Goal: Information Seeking & Learning: Learn about a topic

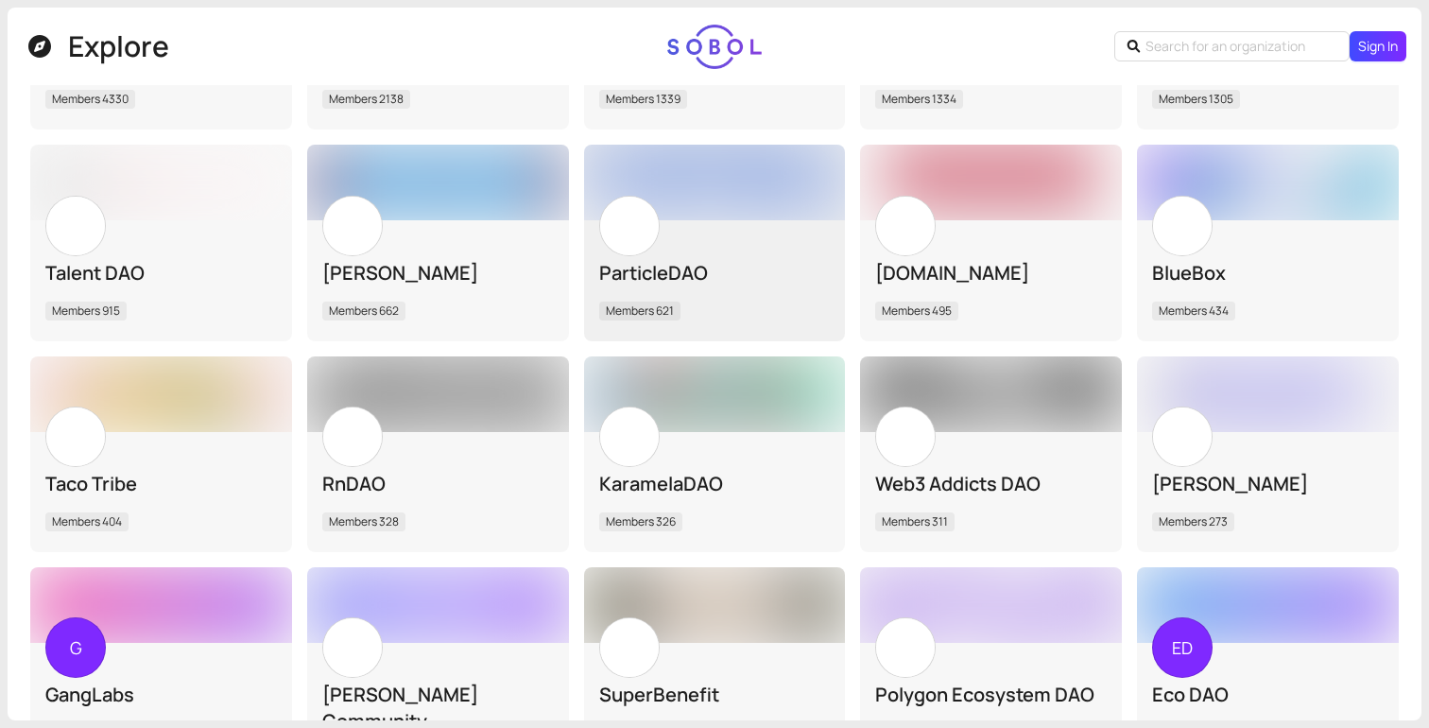
scroll to position [368, 0]
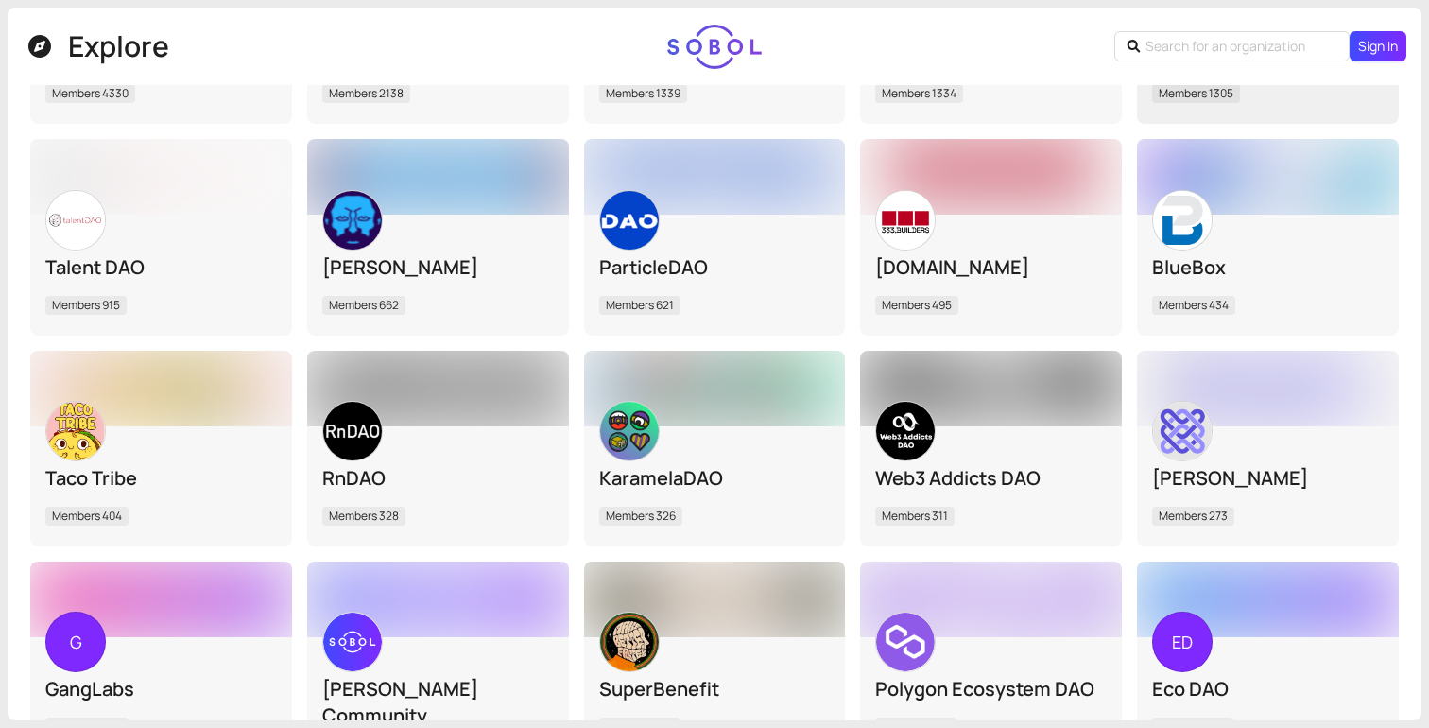
click at [1232, 111] on div "Bankless DAO Members 1305" at bounding box center [1268, 63] width 262 height 121
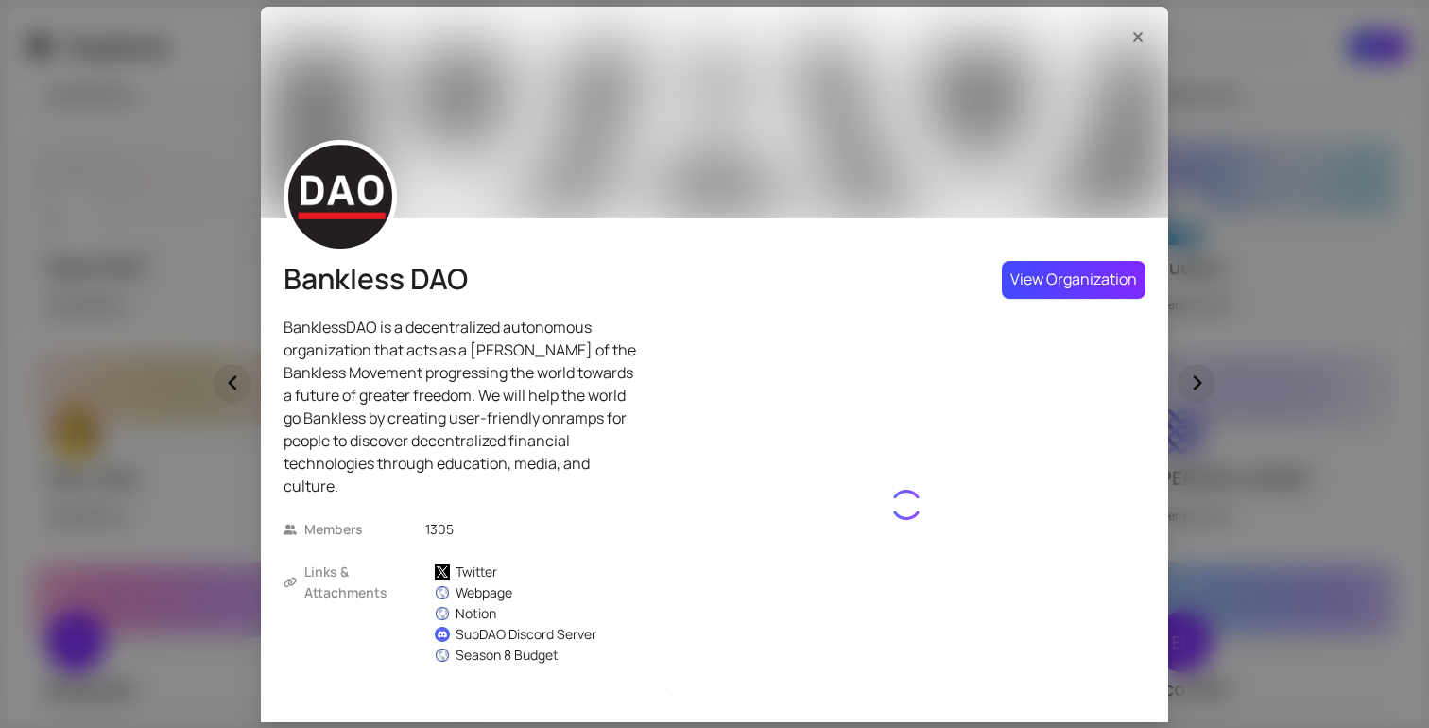
scroll to position [0, 0]
click at [1053, 279] on span "View Organization" at bounding box center [1073, 279] width 127 height 24
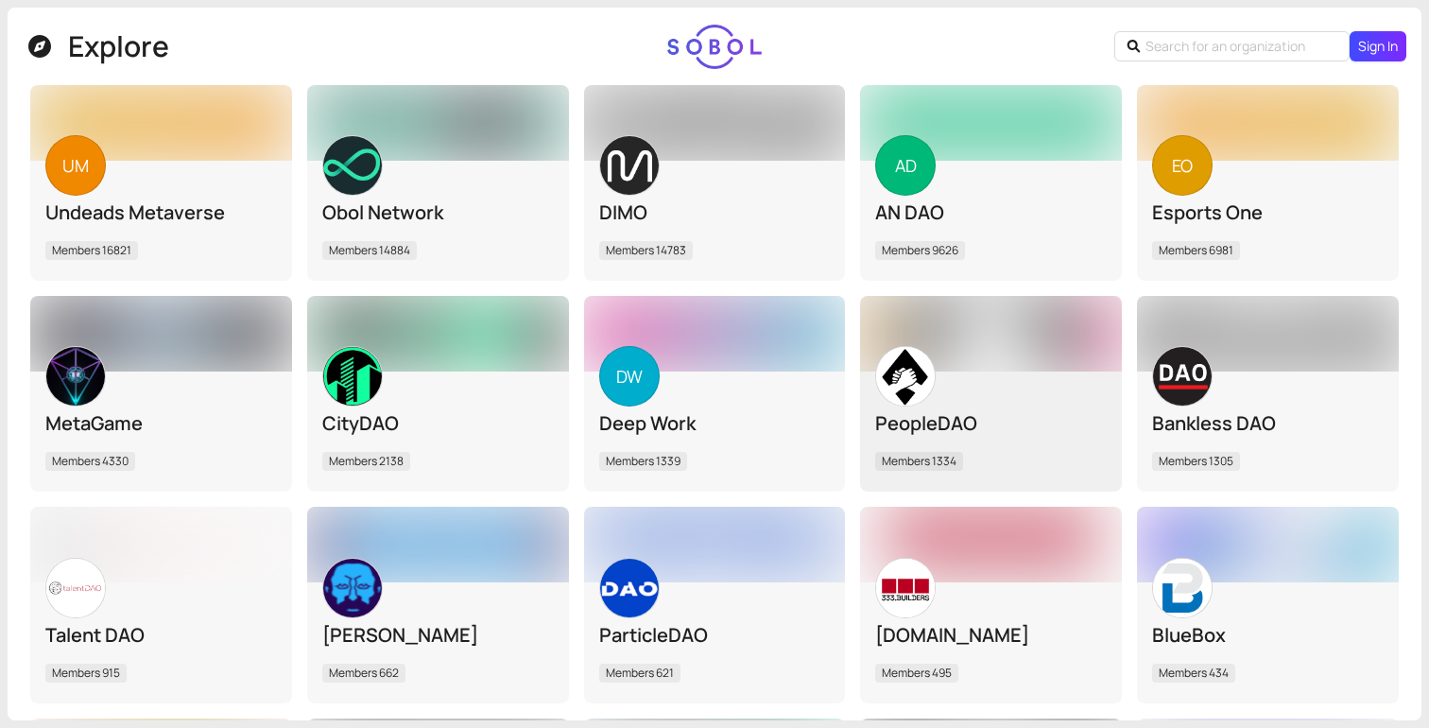
click at [967, 423] on div "PeopleDAO" at bounding box center [990, 423] width 231 height 26
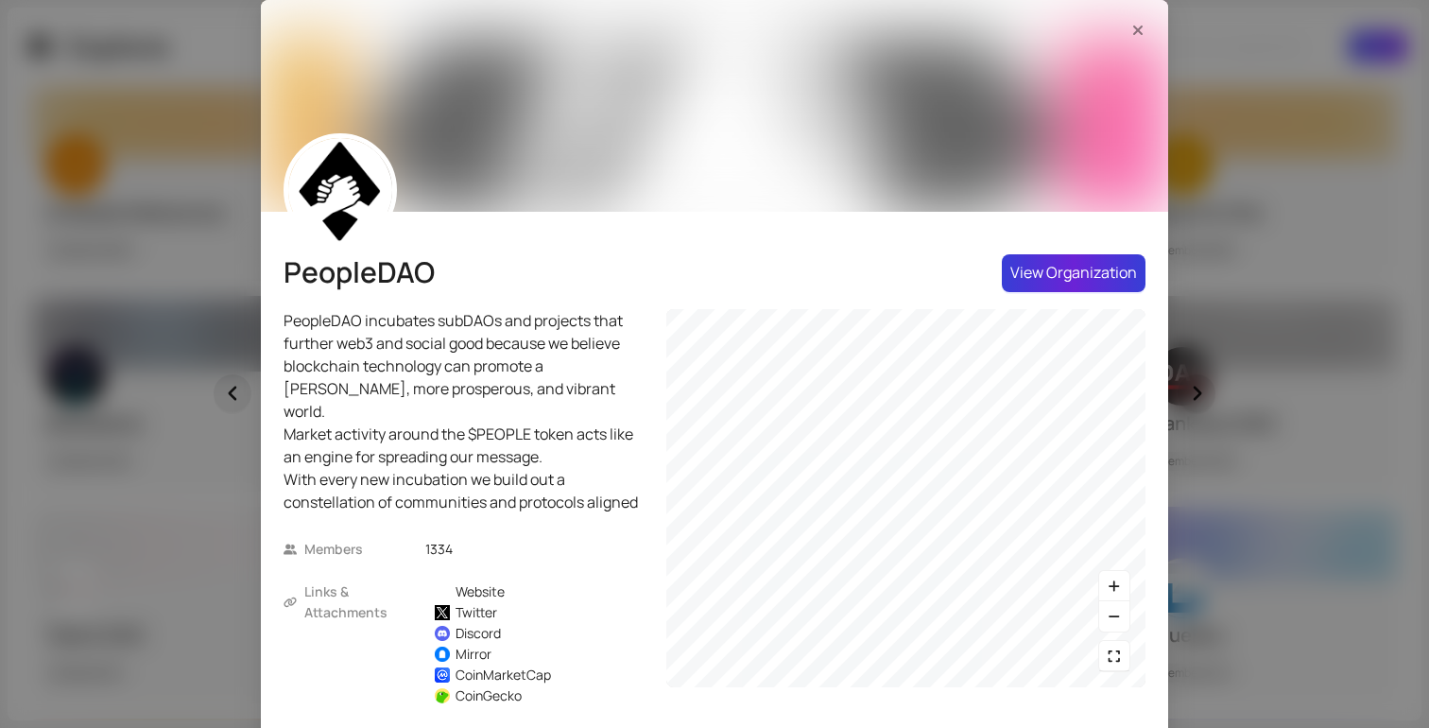
click at [1045, 282] on span "View Organization" at bounding box center [1073, 273] width 127 height 24
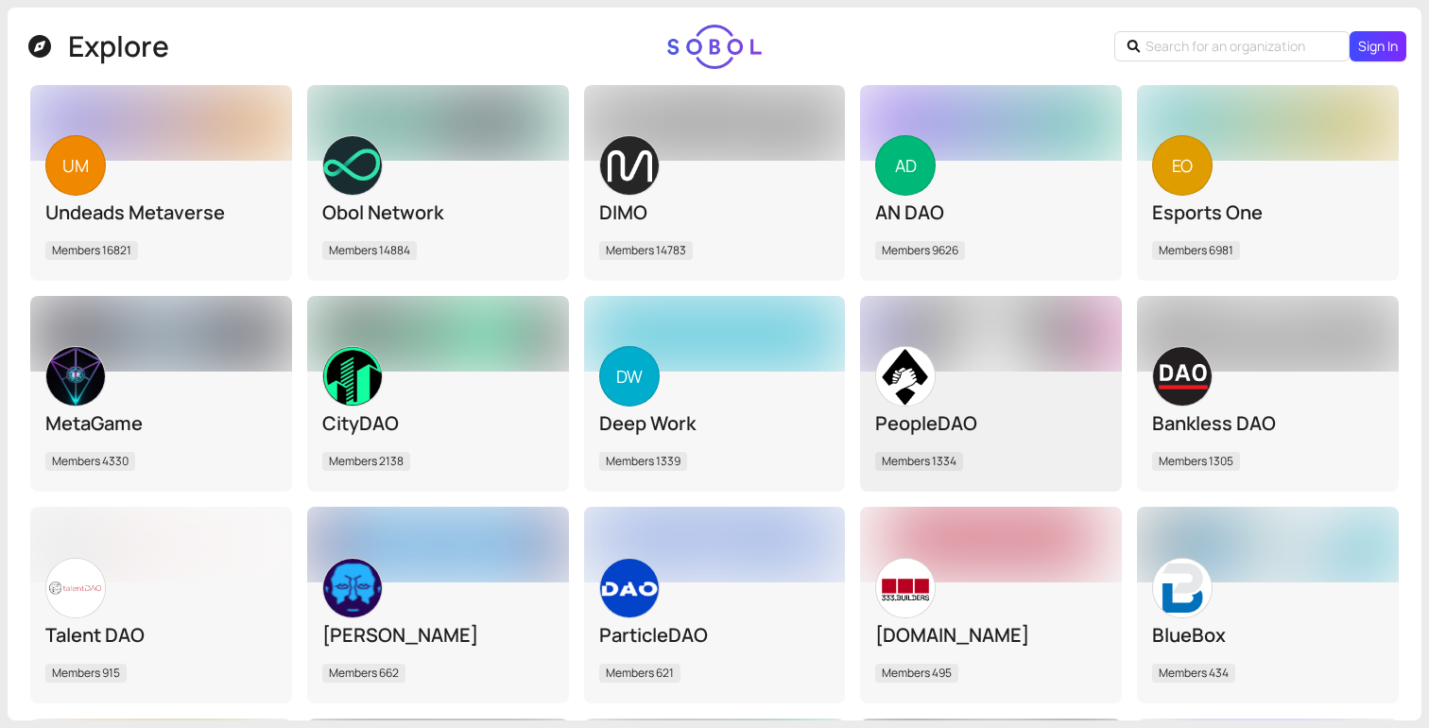
click at [954, 360] on div at bounding box center [991, 334] width 262 height 76
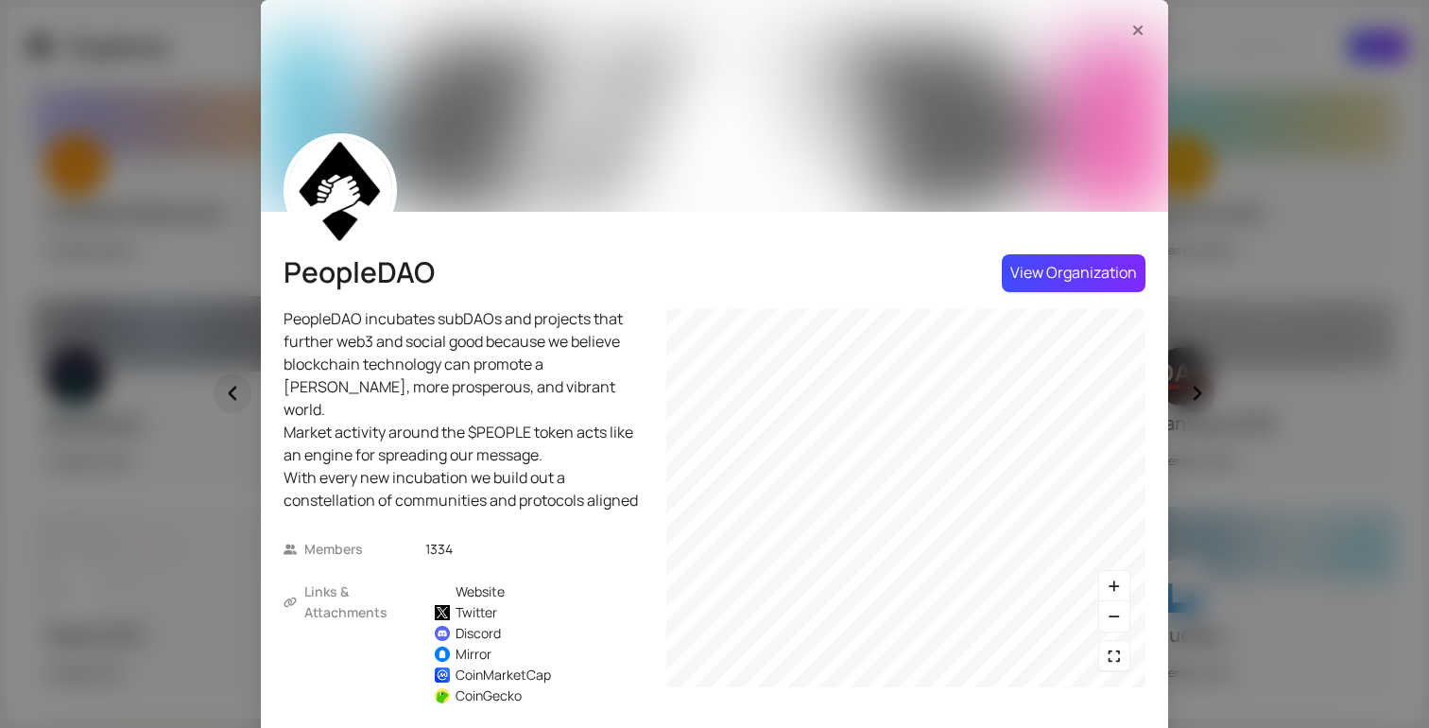
scroll to position [4, 0]
click at [470, 595] on div "Website" at bounding box center [479, 591] width 49 height 21
click at [1262, 135] on div "PeopleDAO PeopleDAO incubates subDAOs and projects that further web3 and social…" at bounding box center [714, 364] width 1429 height 728
click at [1135, 30] on icon "Close" at bounding box center [1137, 30] width 19 height 15
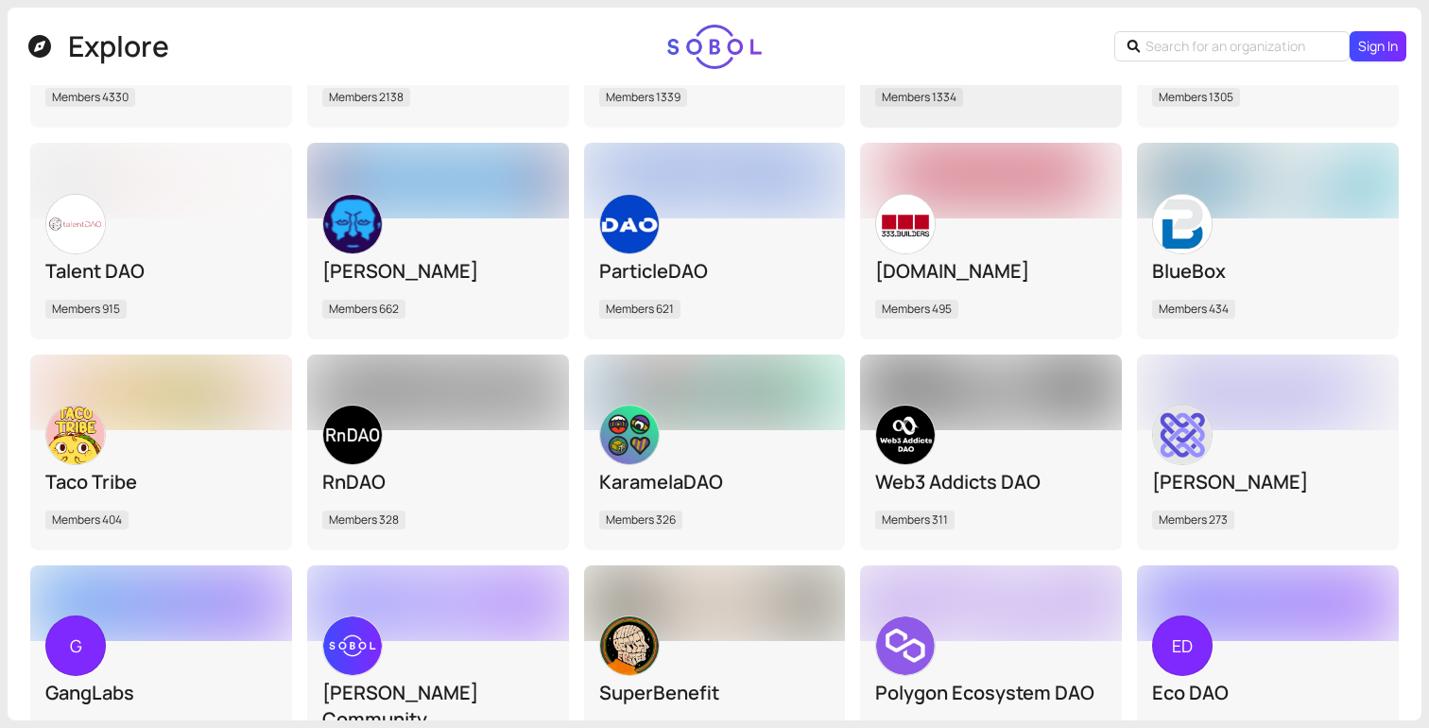
scroll to position [365, 0]
click at [216, 210] on div at bounding box center [161, 180] width 262 height 76
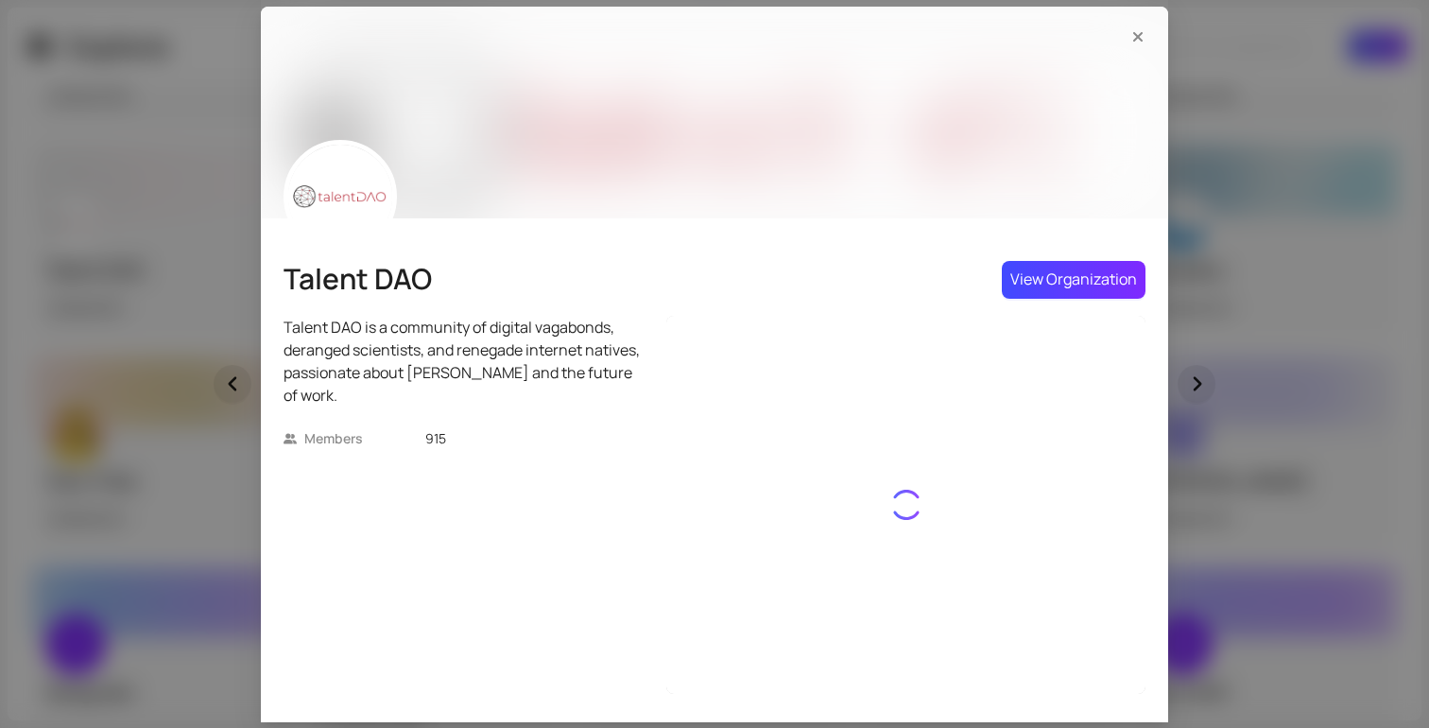
scroll to position [0, 0]
click at [1134, 26] on span "Close" at bounding box center [1137, 36] width 30 height 21
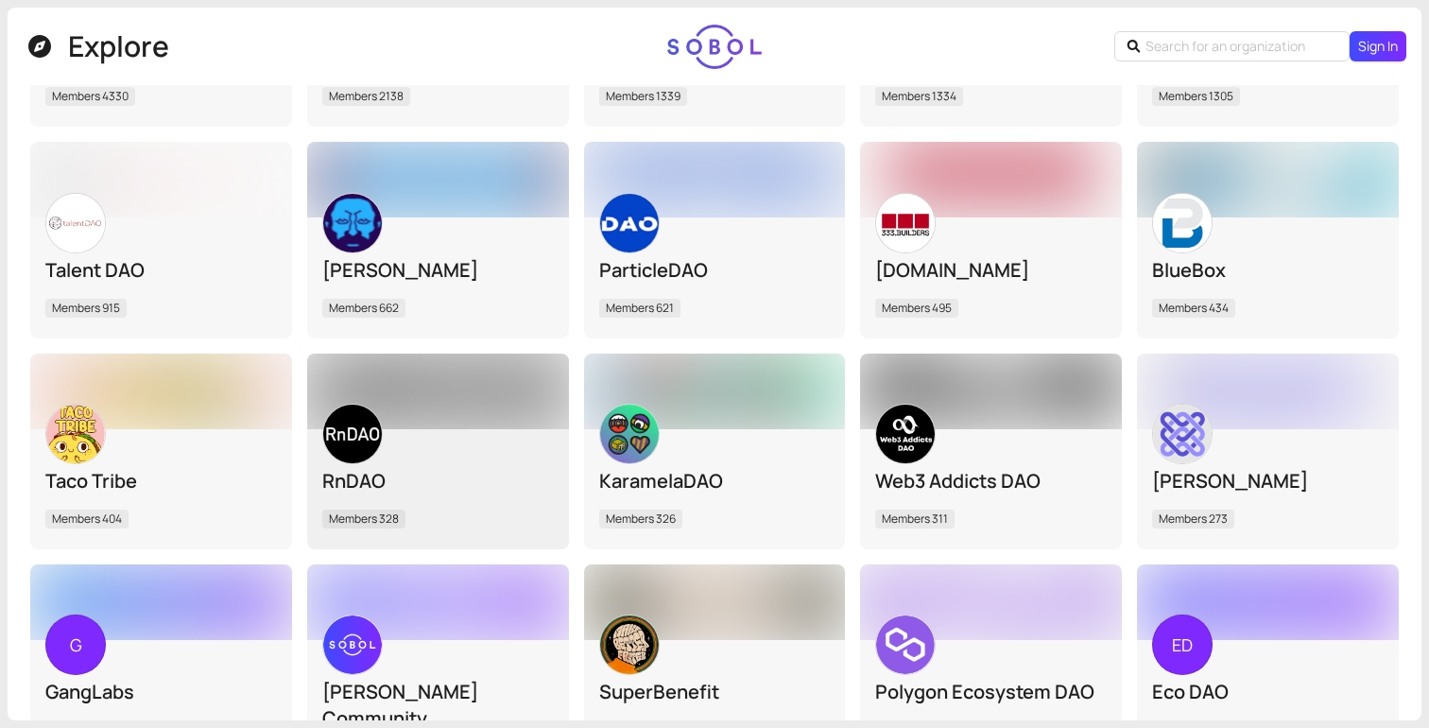
click at [484, 443] on div "RnDAO Members 328" at bounding box center [437, 488] width 231 height 91
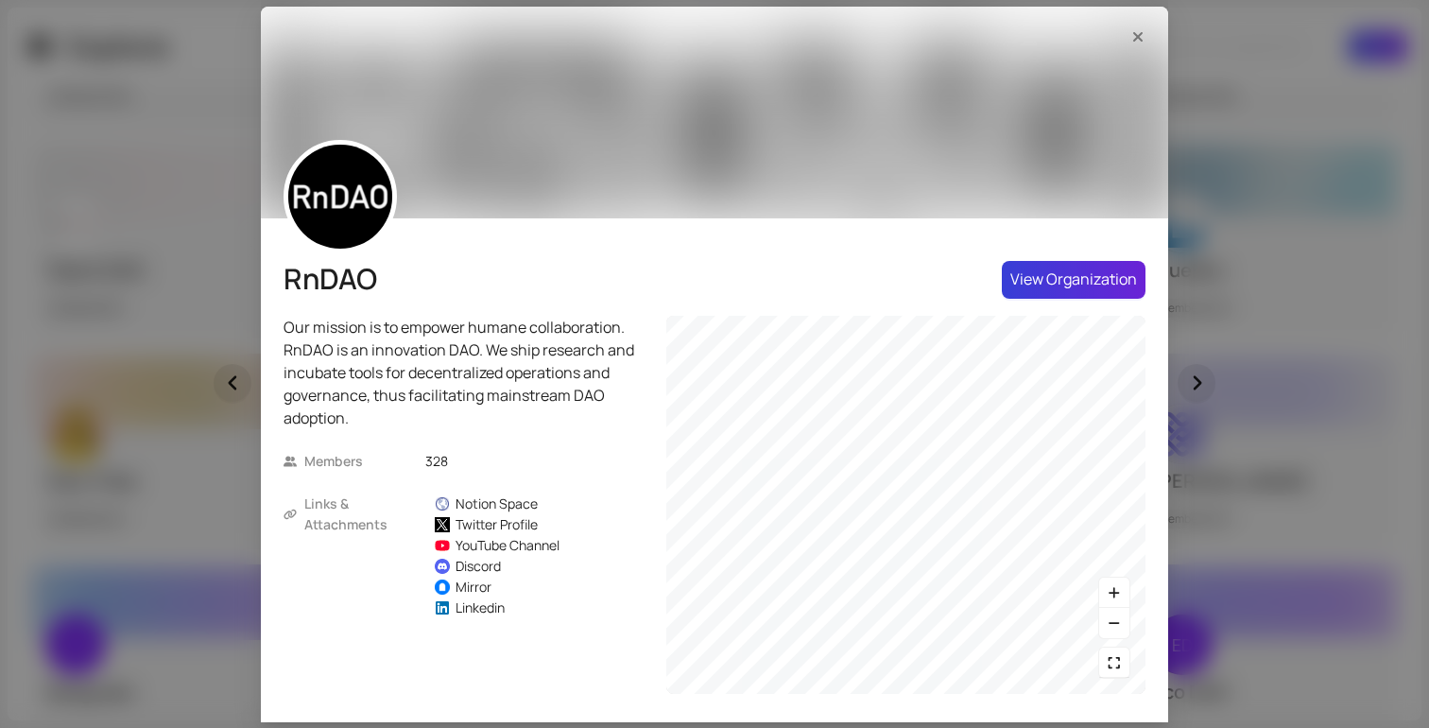
drag, startPoint x: 1061, startPoint y: 275, endPoint x: 533, endPoint y: 430, distance: 550.4
click at [533, 430] on div "RnDAO Our mission is to empower humane collaboration. RnDAO is an innovation DA…" at bounding box center [714, 480] width 862 height 438
click at [498, 528] on div "Twitter Profile" at bounding box center [496, 524] width 82 height 21
click at [1238, 177] on div "RnDAO Our mission is to empower humane collaboration. RnDAO is an innovation DA…" at bounding box center [714, 364] width 1429 height 728
click at [1147, 33] on span "Close" at bounding box center [1137, 36] width 30 height 21
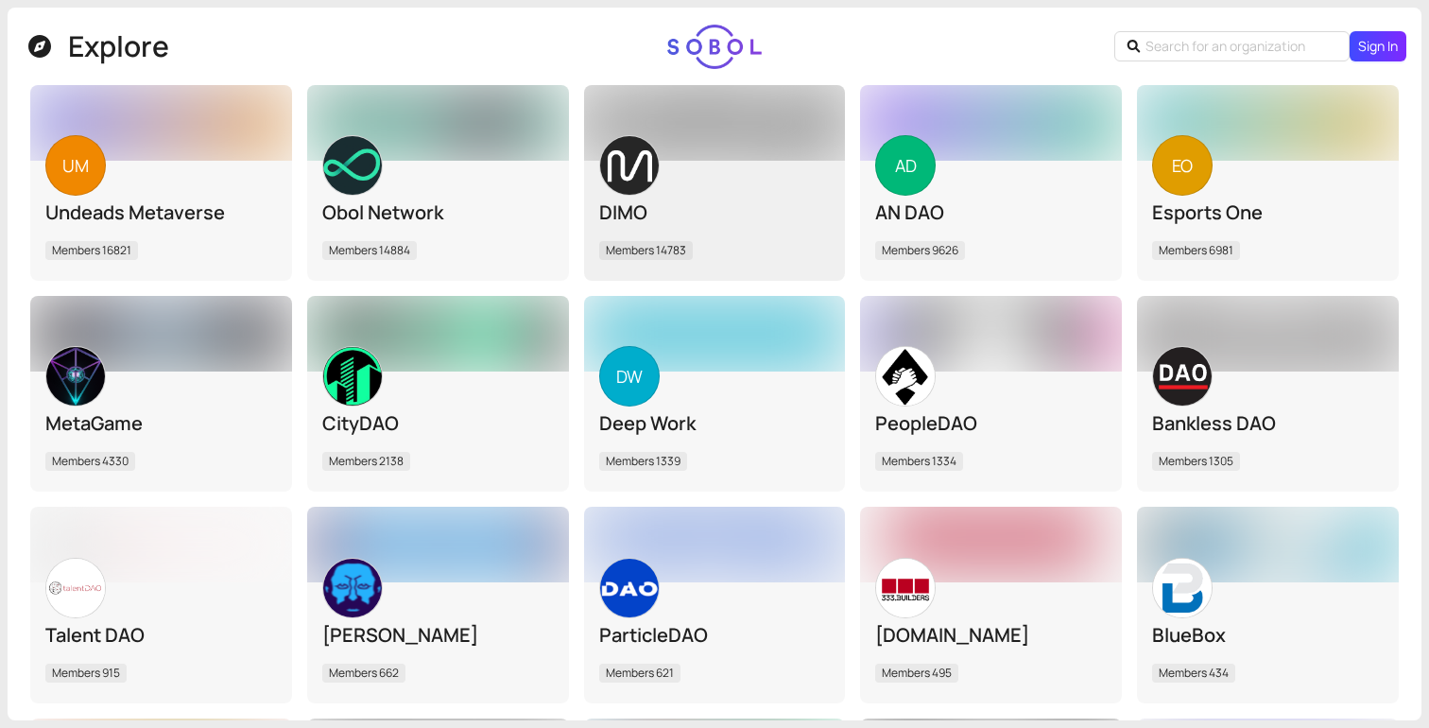
click at [666, 229] on div "DIMO Members 14783" at bounding box center [714, 220] width 231 height 91
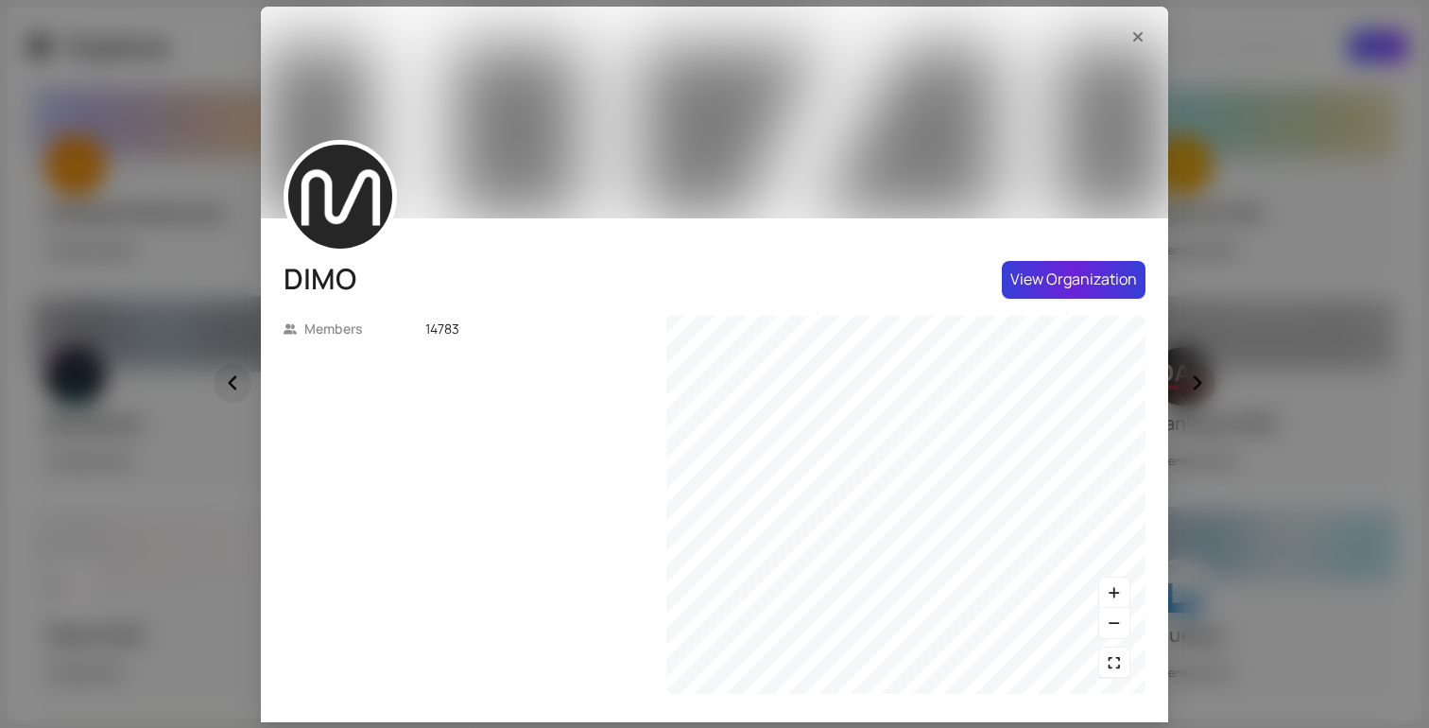
click at [1017, 276] on span "View Organization" at bounding box center [1073, 279] width 127 height 24
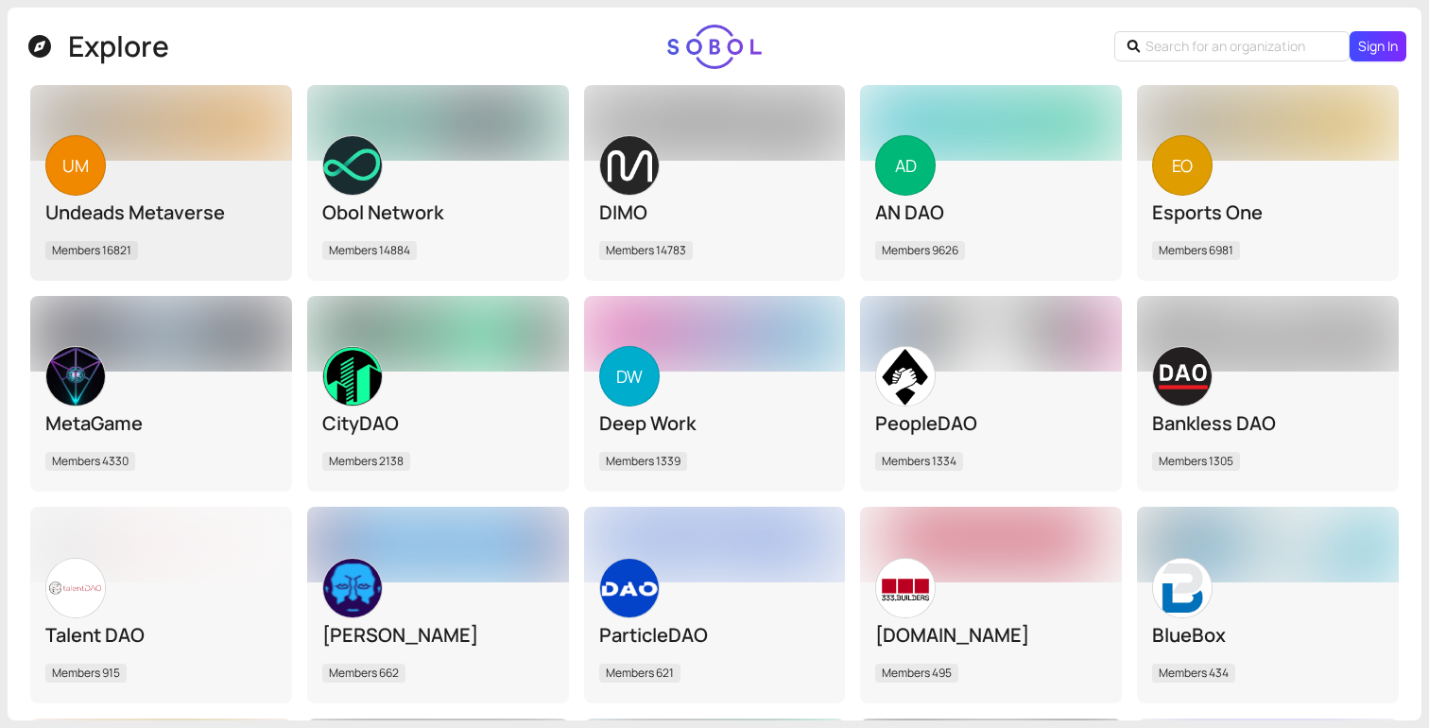
click at [136, 170] on div "UM Undeads Metaverse Members 16821" at bounding box center [161, 220] width 262 height 121
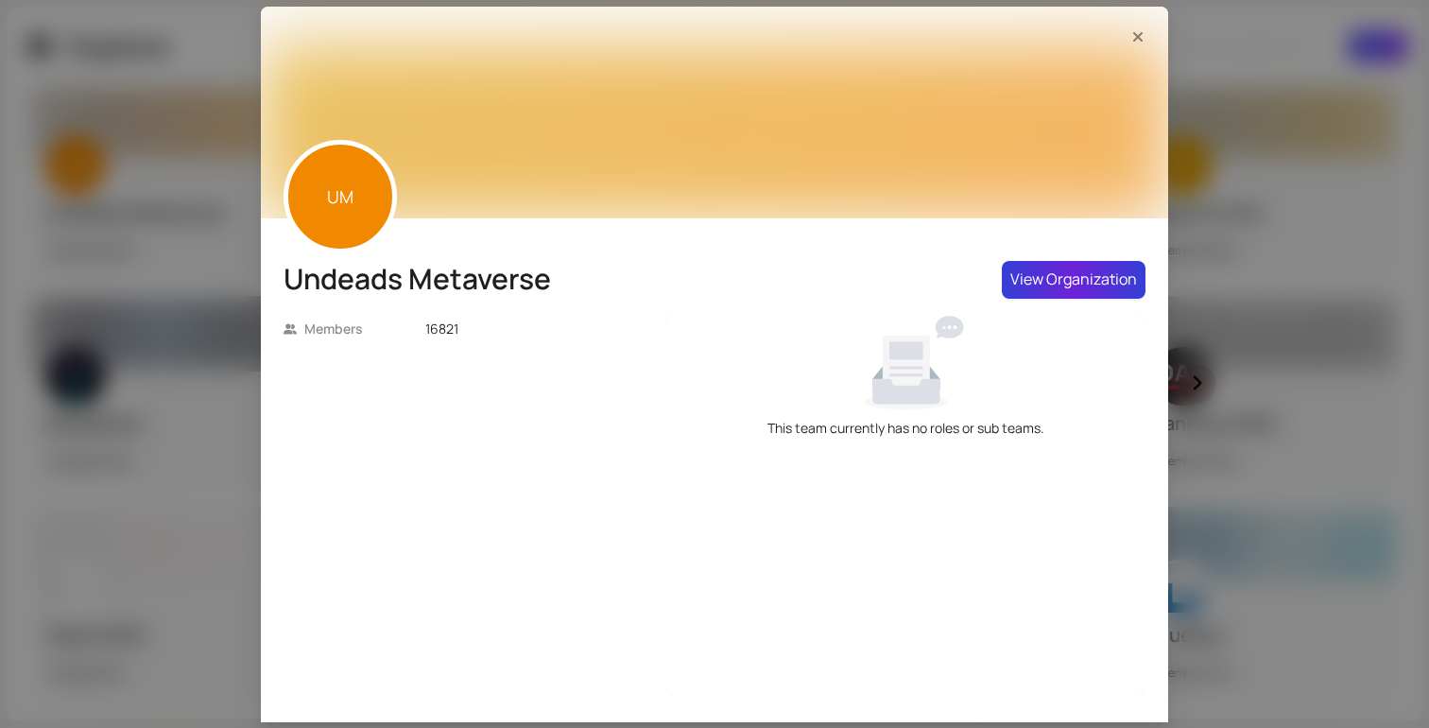
click at [1053, 283] on span "View Organization" at bounding box center [1073, 279] width 127 height 24
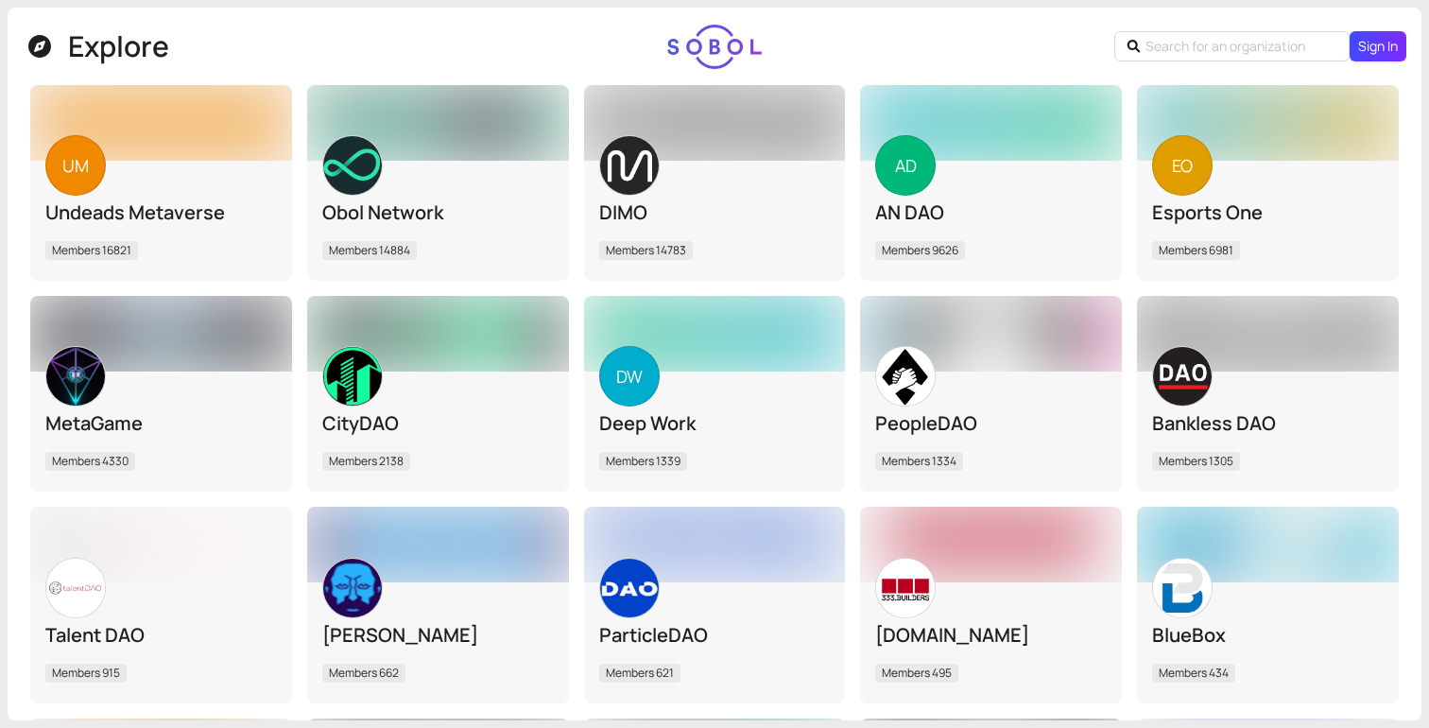
click at [128, 38] on div "Explore" at bounding box center [121, 46] width 107 height 36
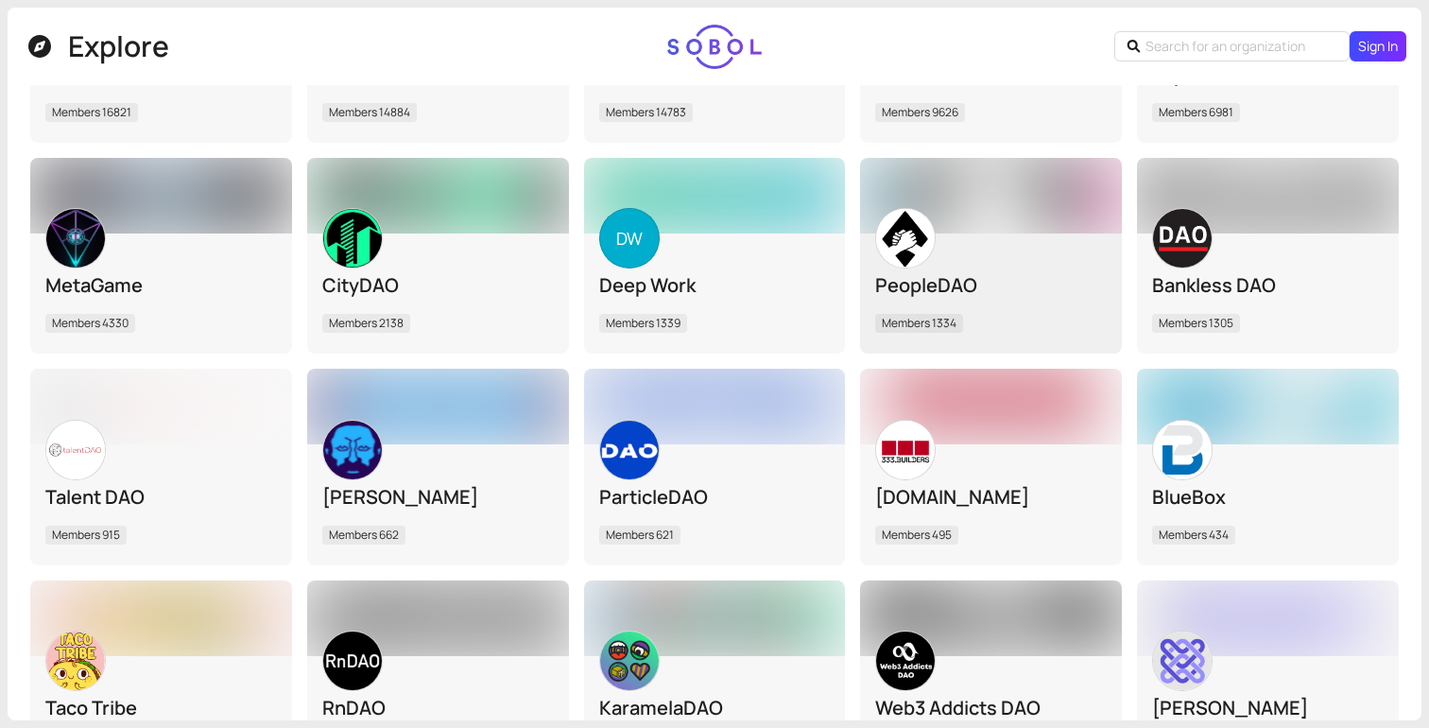
scroll to position [155, 0]
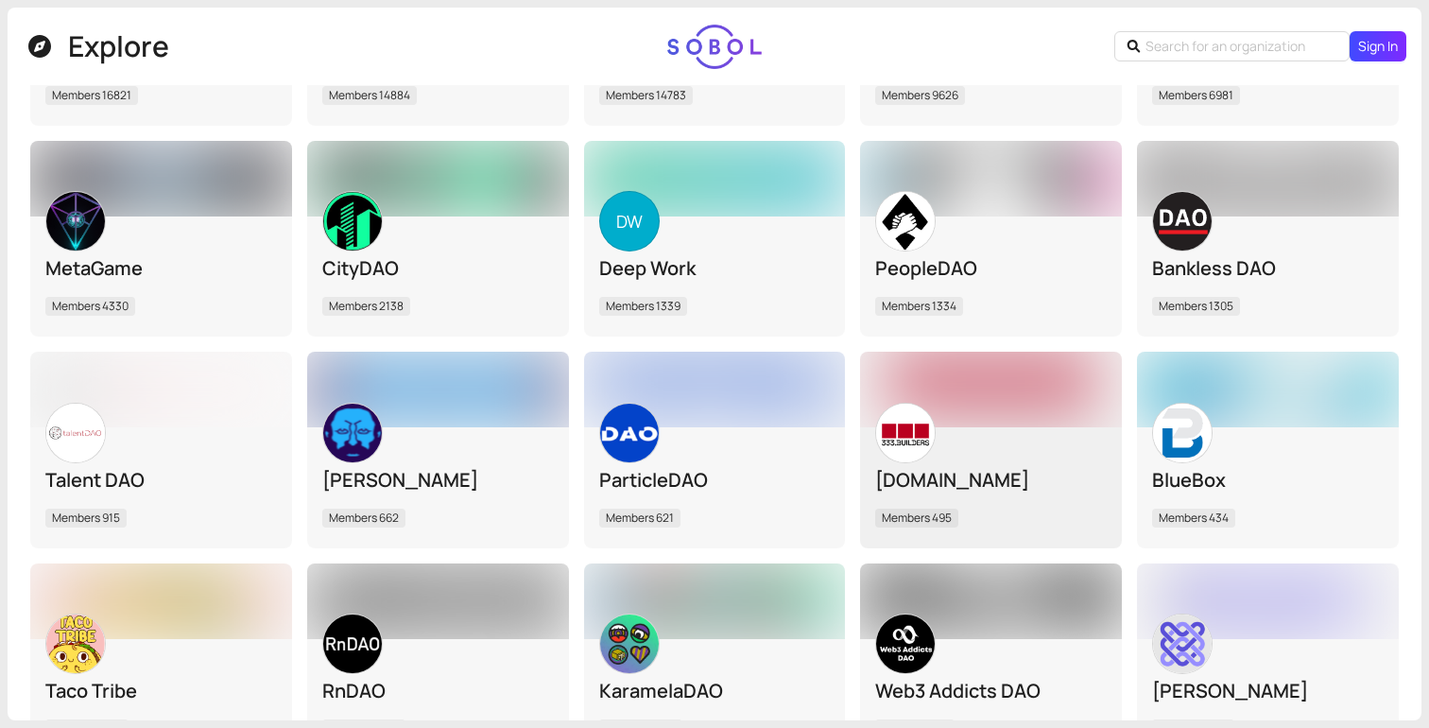
click at [1006, 454] on div "333.Builders Members 495" at bounding box center [990, 486] width 231 height 91
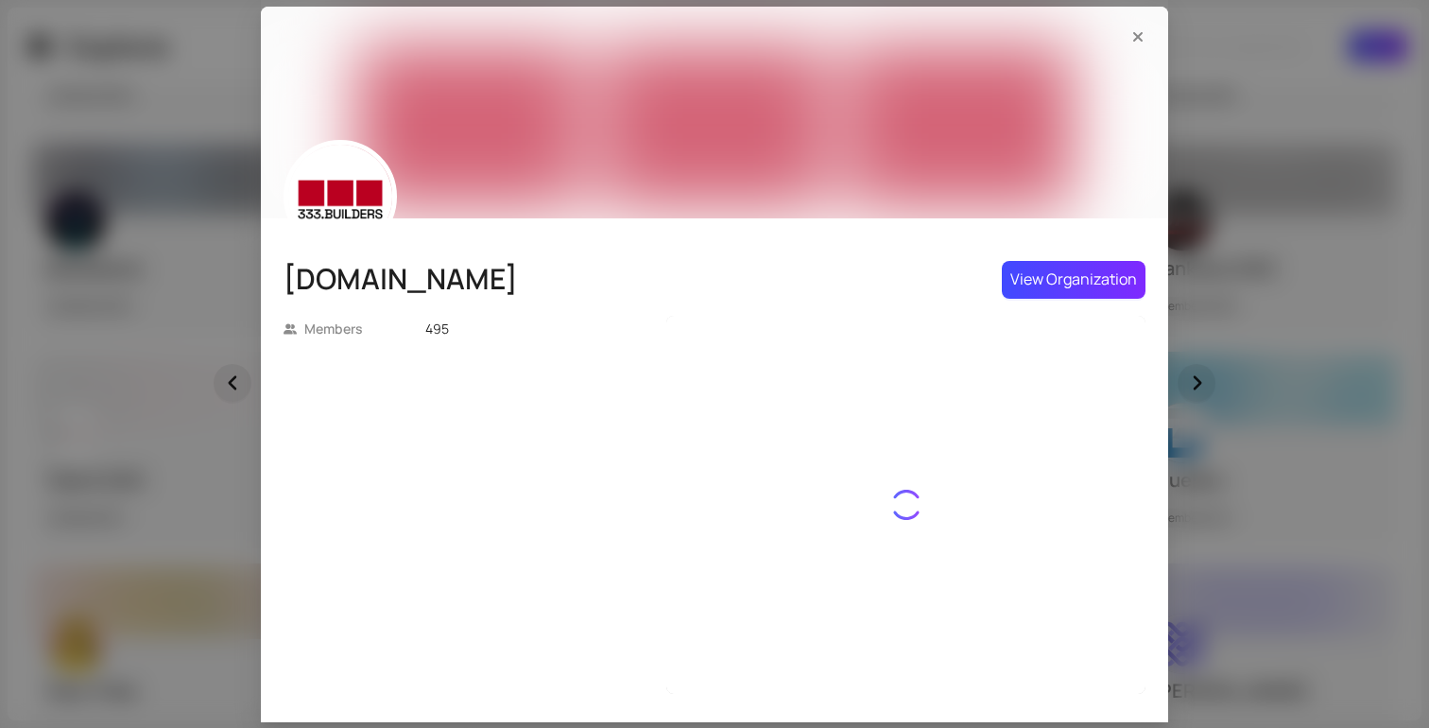
scroll to position [0, 0]
click at [1143, 25] on button "Close" at bounding box center [1137, 37] width 30 height 30
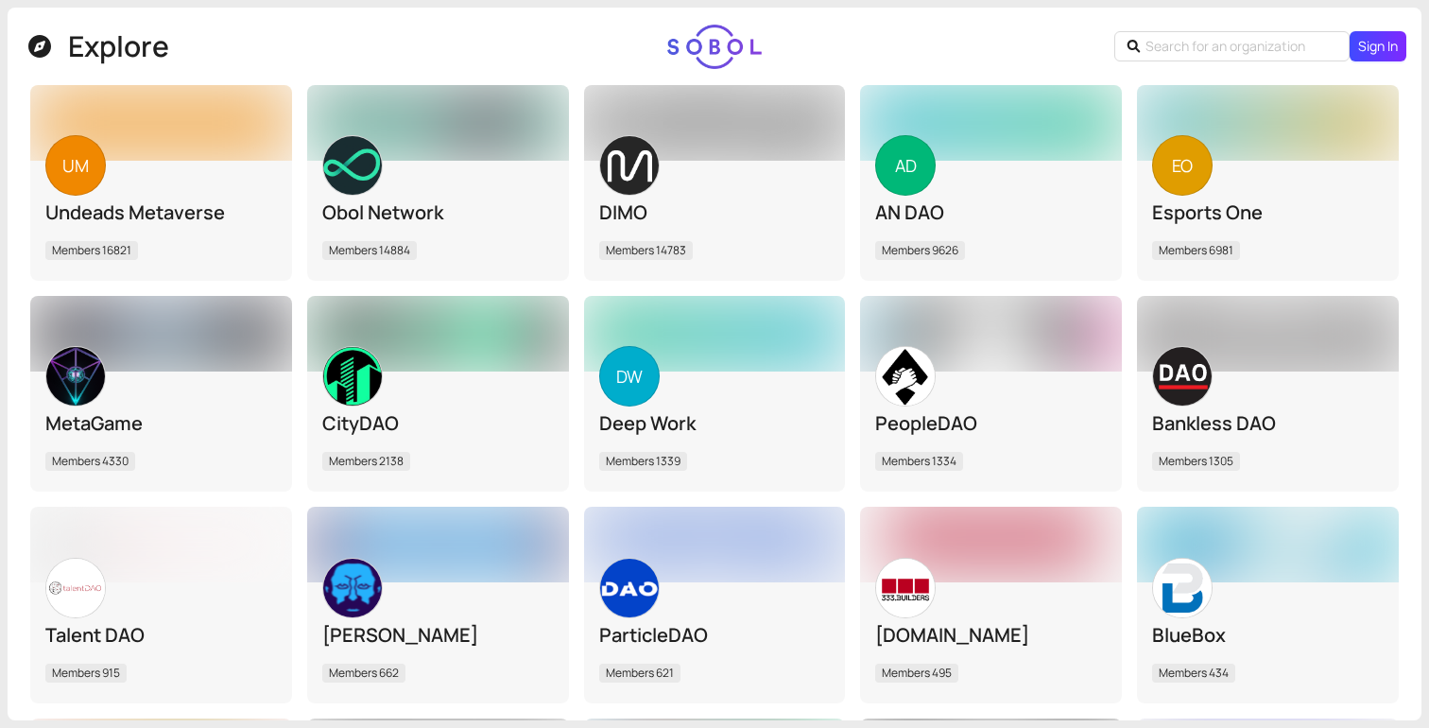
click at [700, 48] on div "Explore" at bounding box center [568, 46] width 1091 height 47
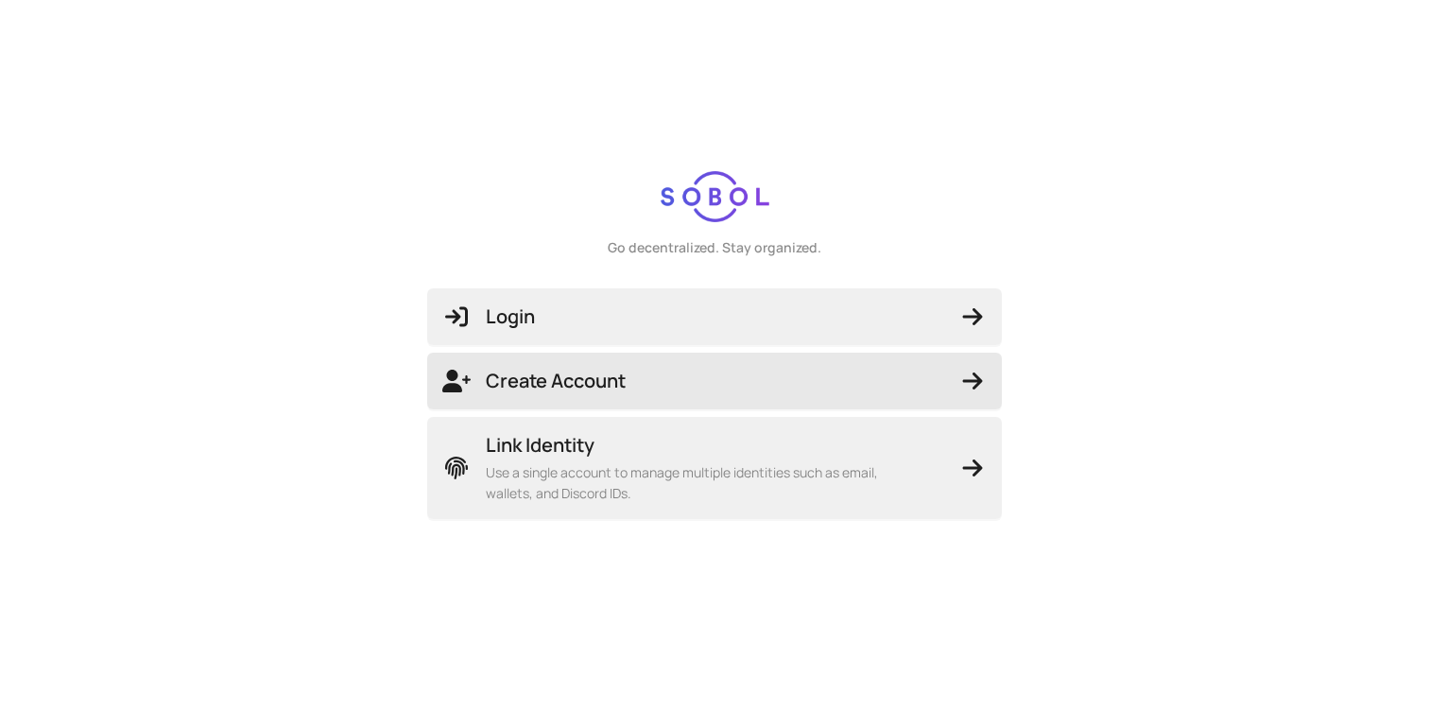
click at [577, 388] on span "Create Account" at bounding box center [714, 381] width 544 height 26
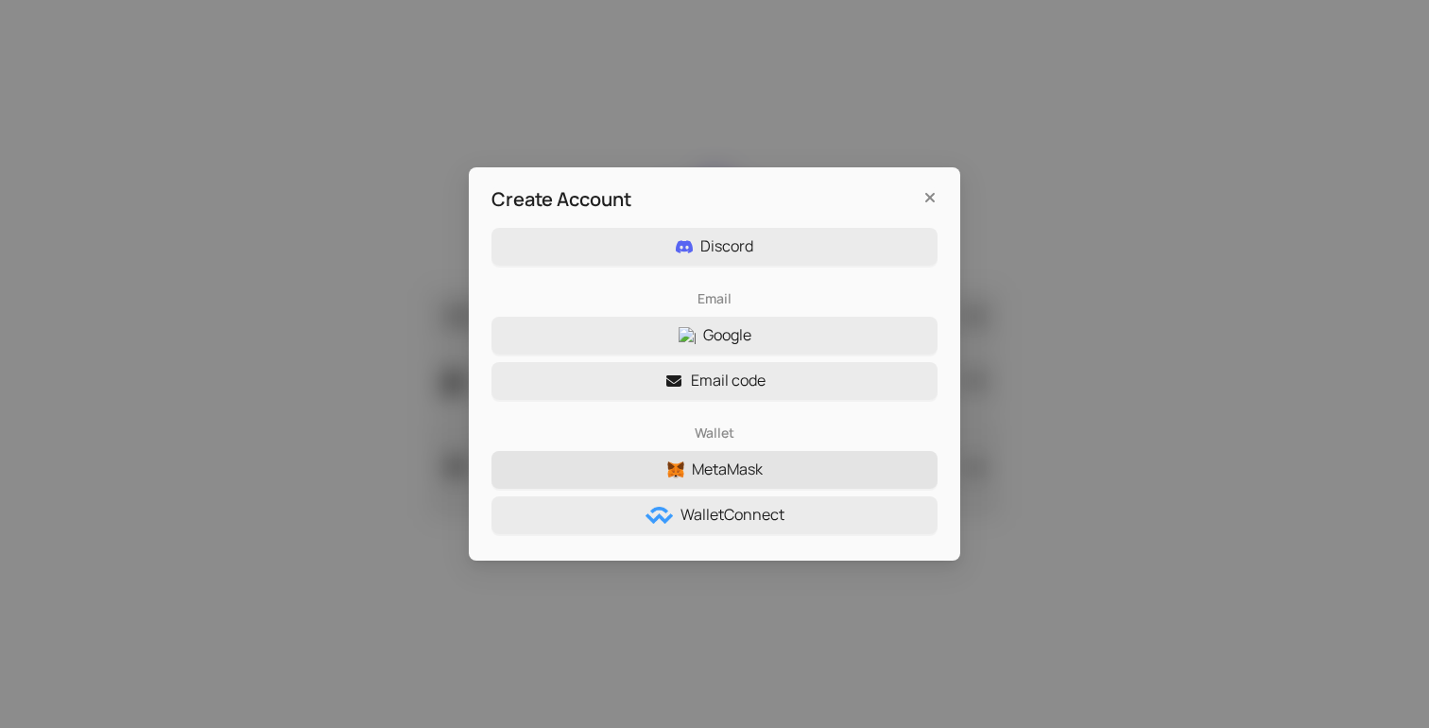
click at [695, 460] on span "MetaMask" at bounding box center [727, 469] width 71 height 24
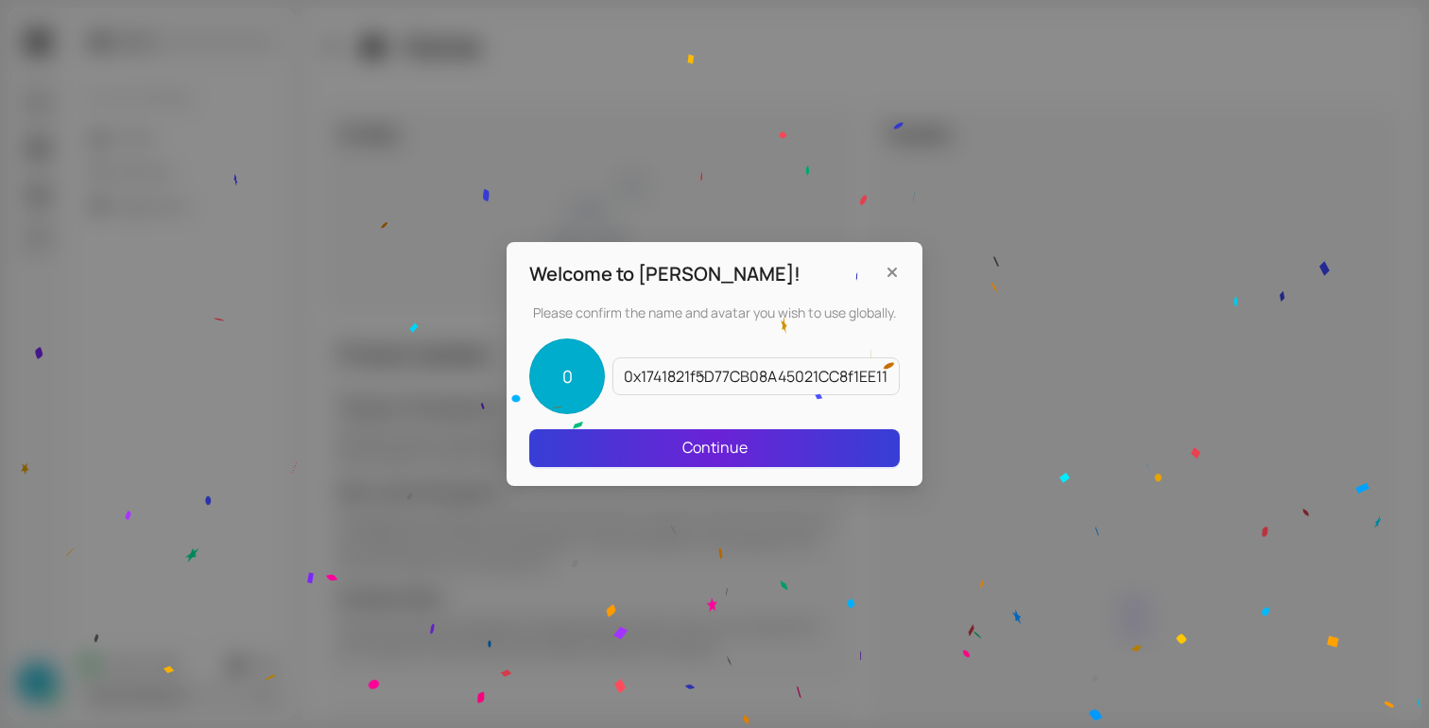
click at [694, 457] on span "Continue" at bounding box center [714, 448] width 65 height 24
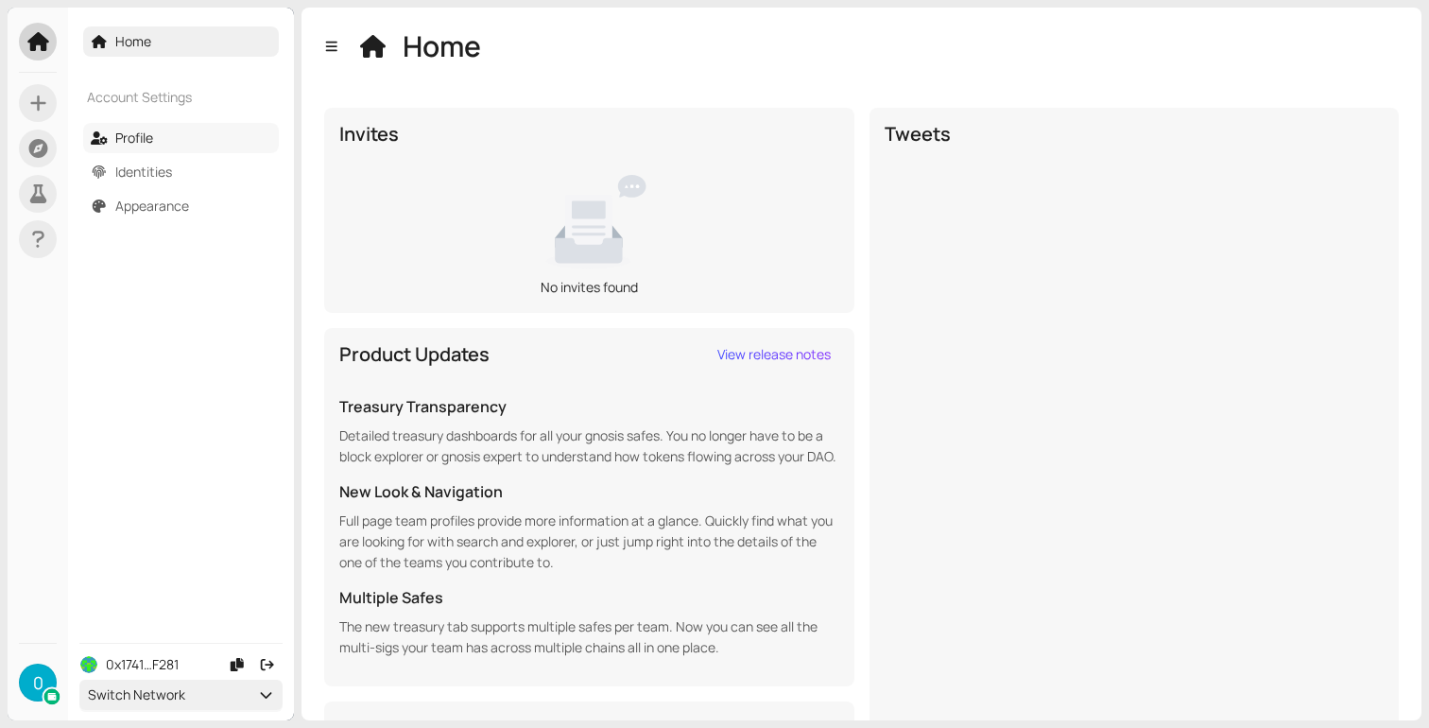
click at [122, 141] on link "Profile" at bounding box center [134, 137] width 38 height 18
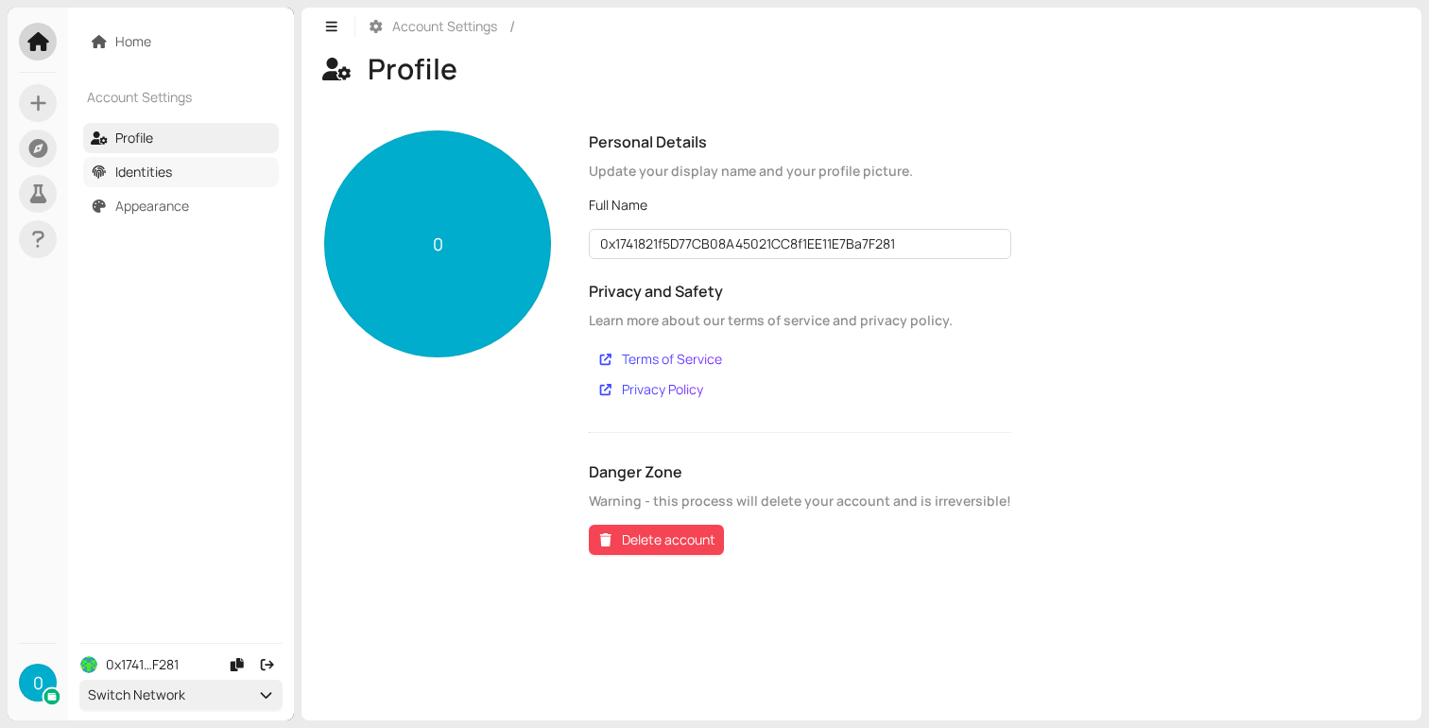
click at [172, 163] on link "Identities" at bounding box center [143, 172] width 57 height 18
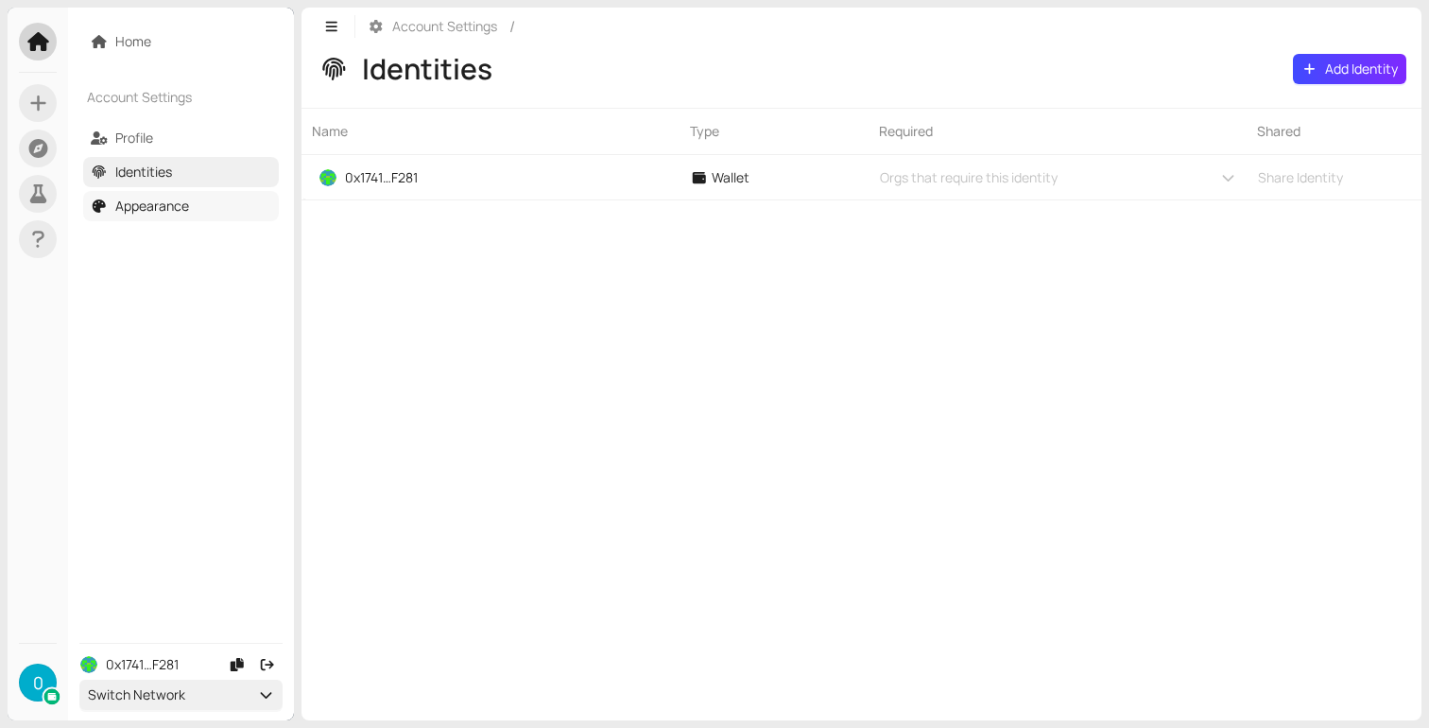
click at [189, 205] on link "Appearance" at bounding box center [152, 206] width 74 height 18
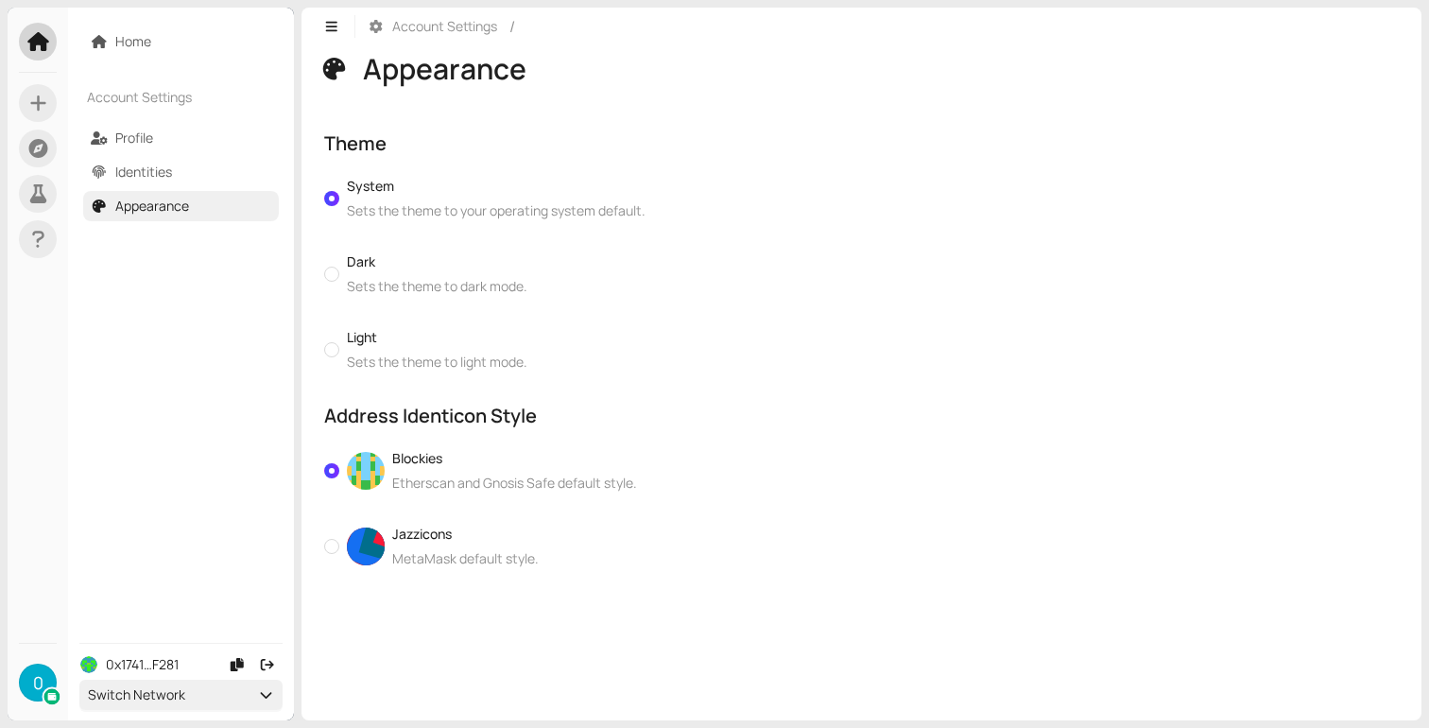
click at [41, 49] on icon at bounding box center [37, 41] width 21 height 19
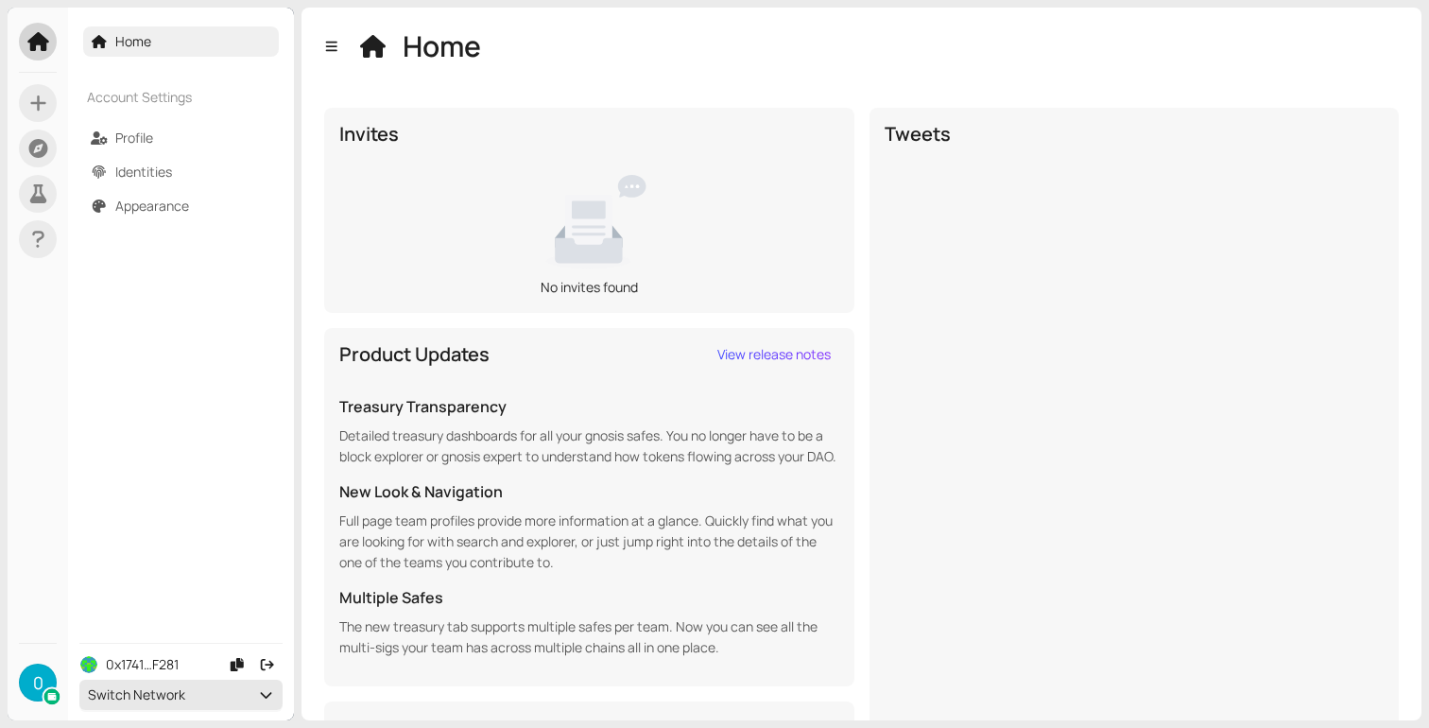
click at [203, 697] on div "Switch Network" at bounding box center [181, 694] width 186 height 21
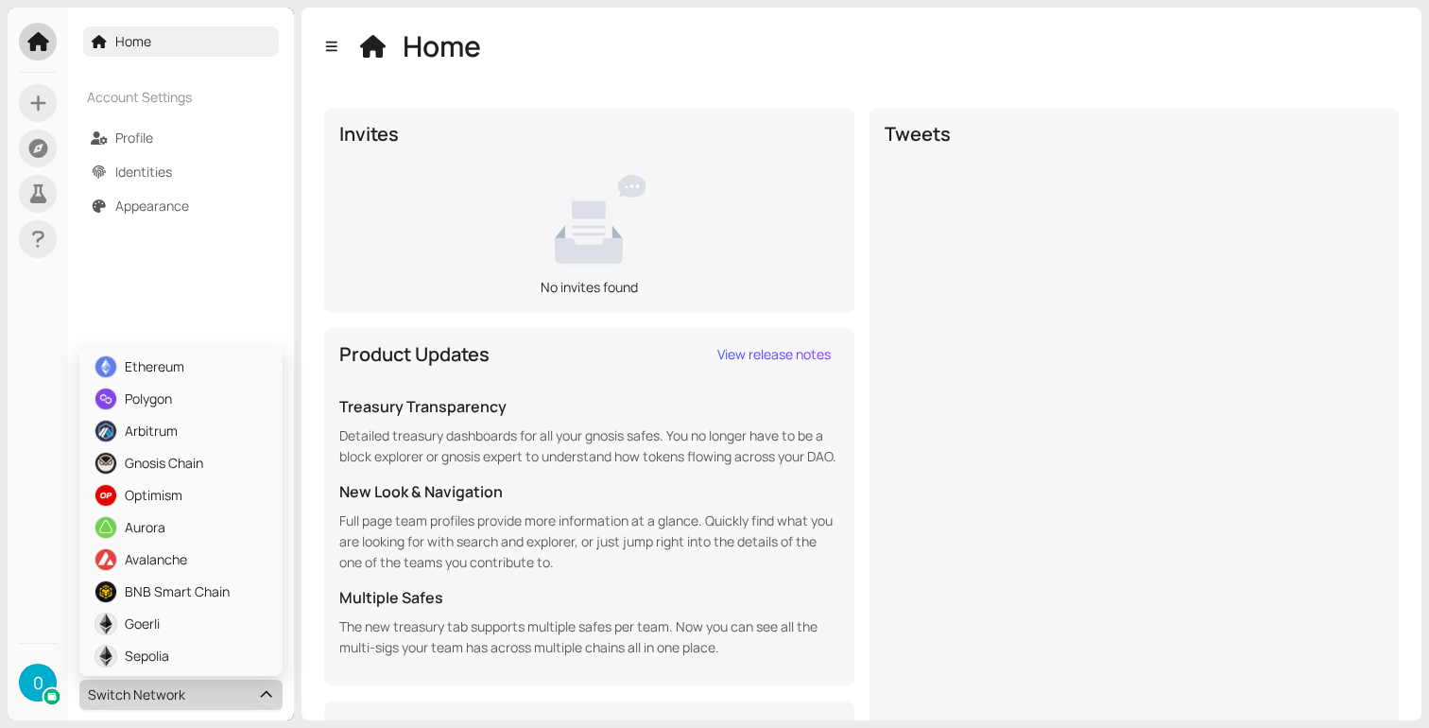
click at [501, 445] on p "Detailed treasury dashboards for all your gnosis safes. You no longer have to b…" at bounding box center [589, 446] width 500 height 42
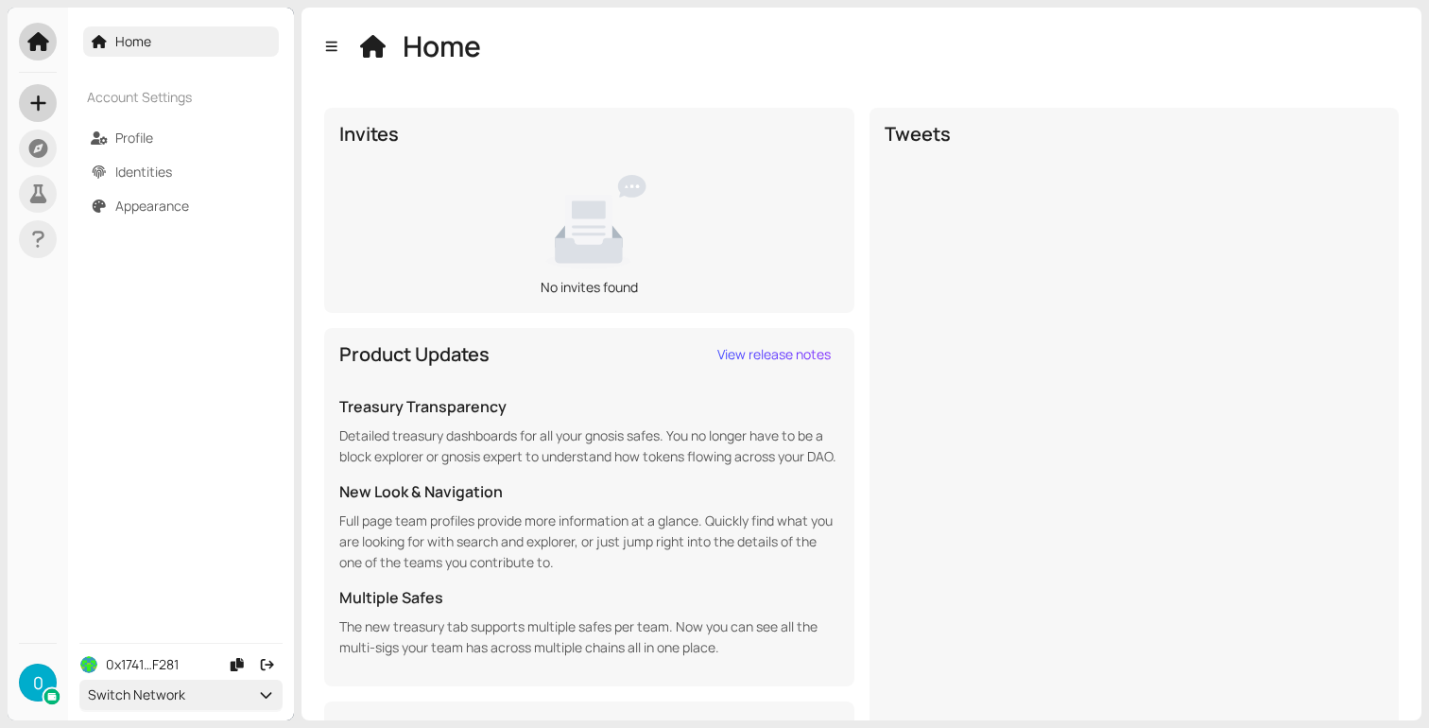
click at [48, 111] on icon at bounding box center [38, 103] width 24 height 19
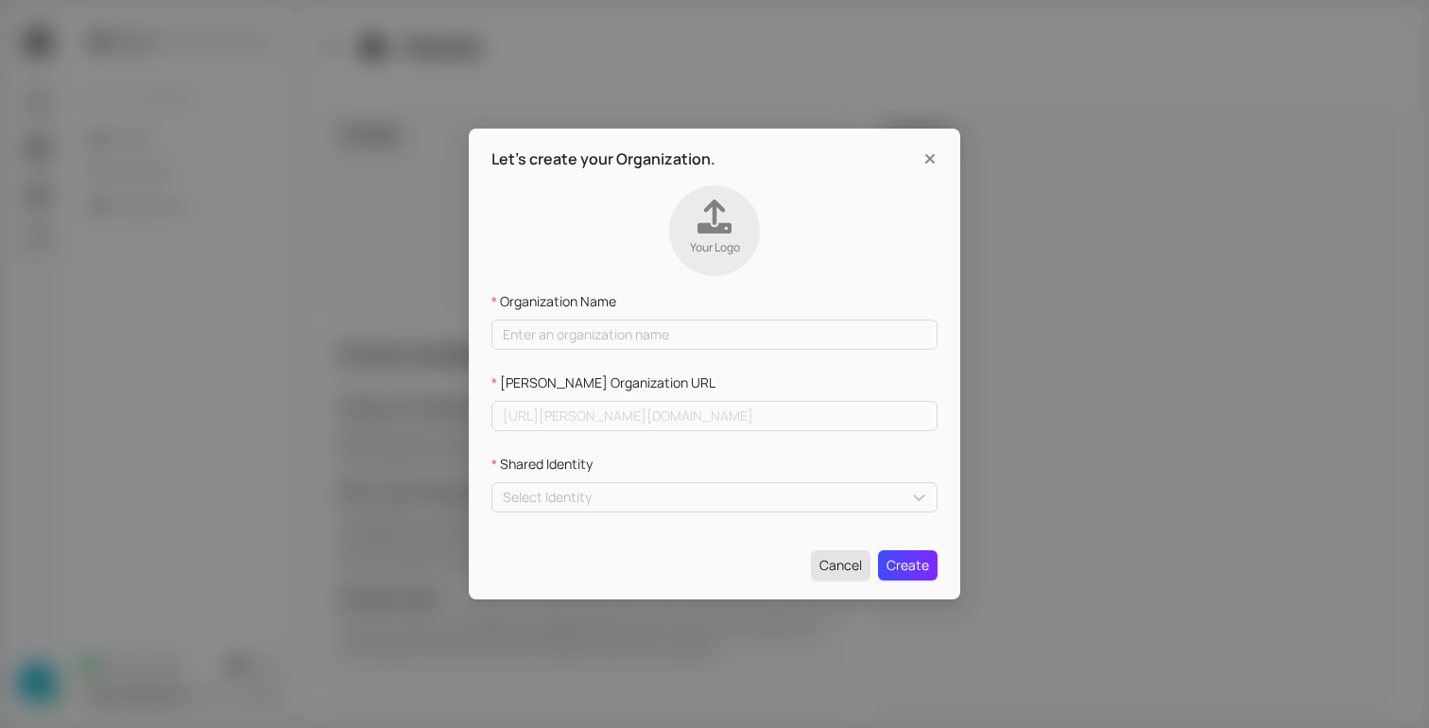
click at [841, 560] on span "Cancel" at bounding box center [840, 565] width 43 height 21
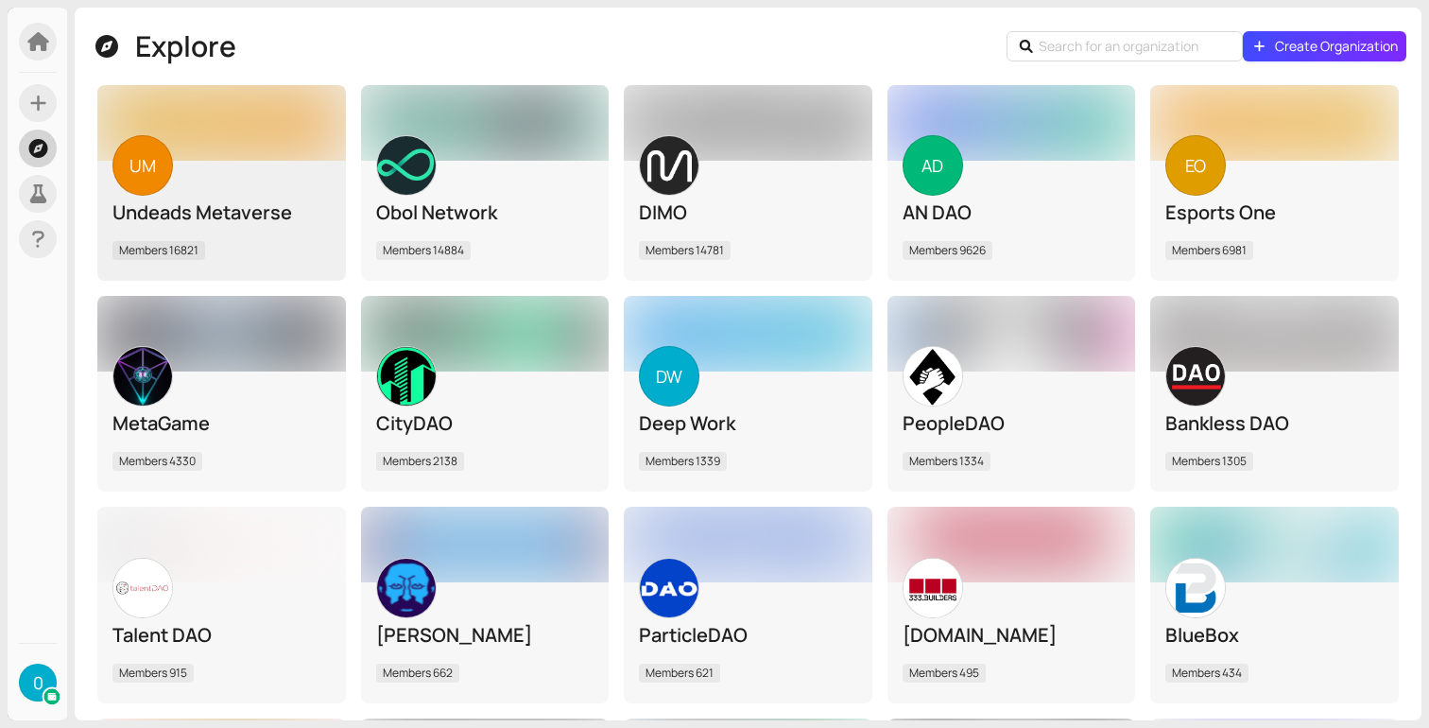
click at [245, 230] on div "UM Undeads Metaverse Members 16821" at bounding box center [221, 220] width 218 height 91
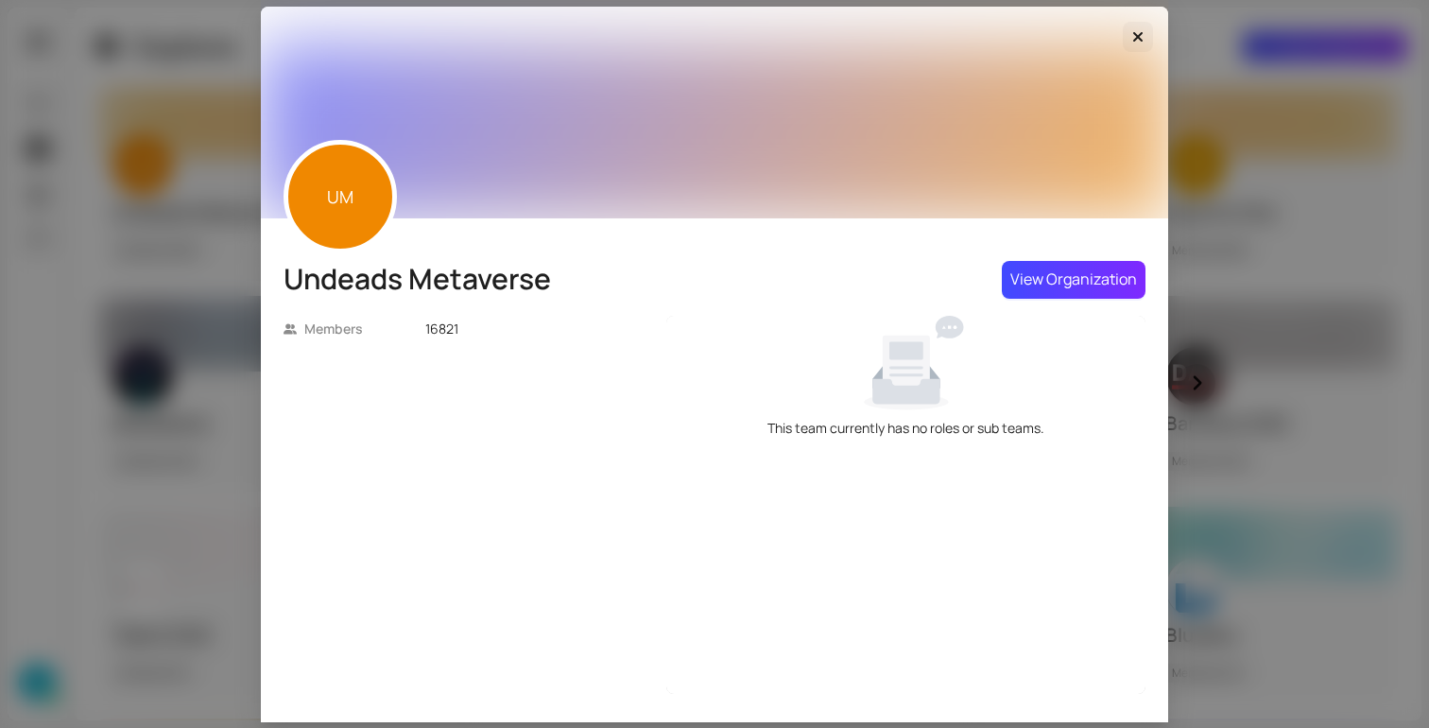
click at [1131, 44] on span "Close" at bounding box center [1137, 36] width 30 height 21
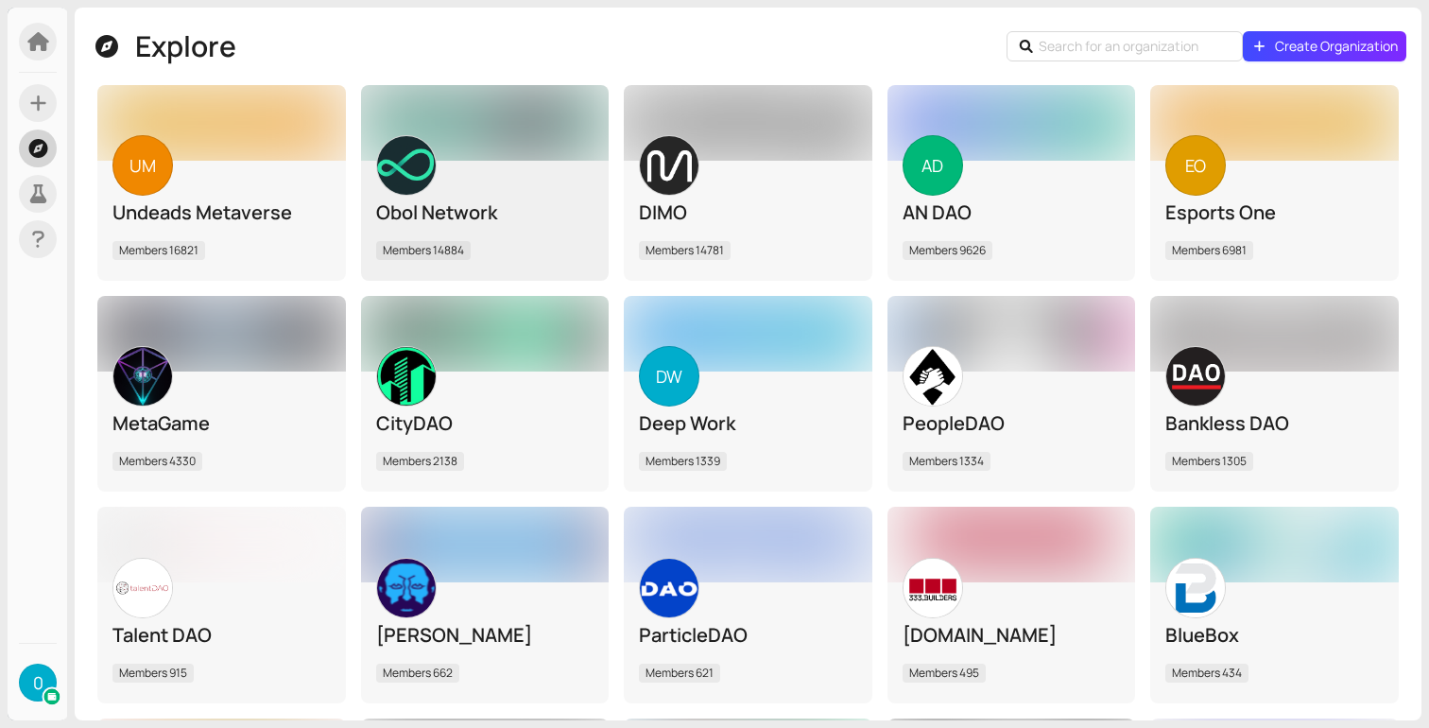
click at [459, 220] on div "Obol Network" at bounding box center [485, 212] width 218 height 26
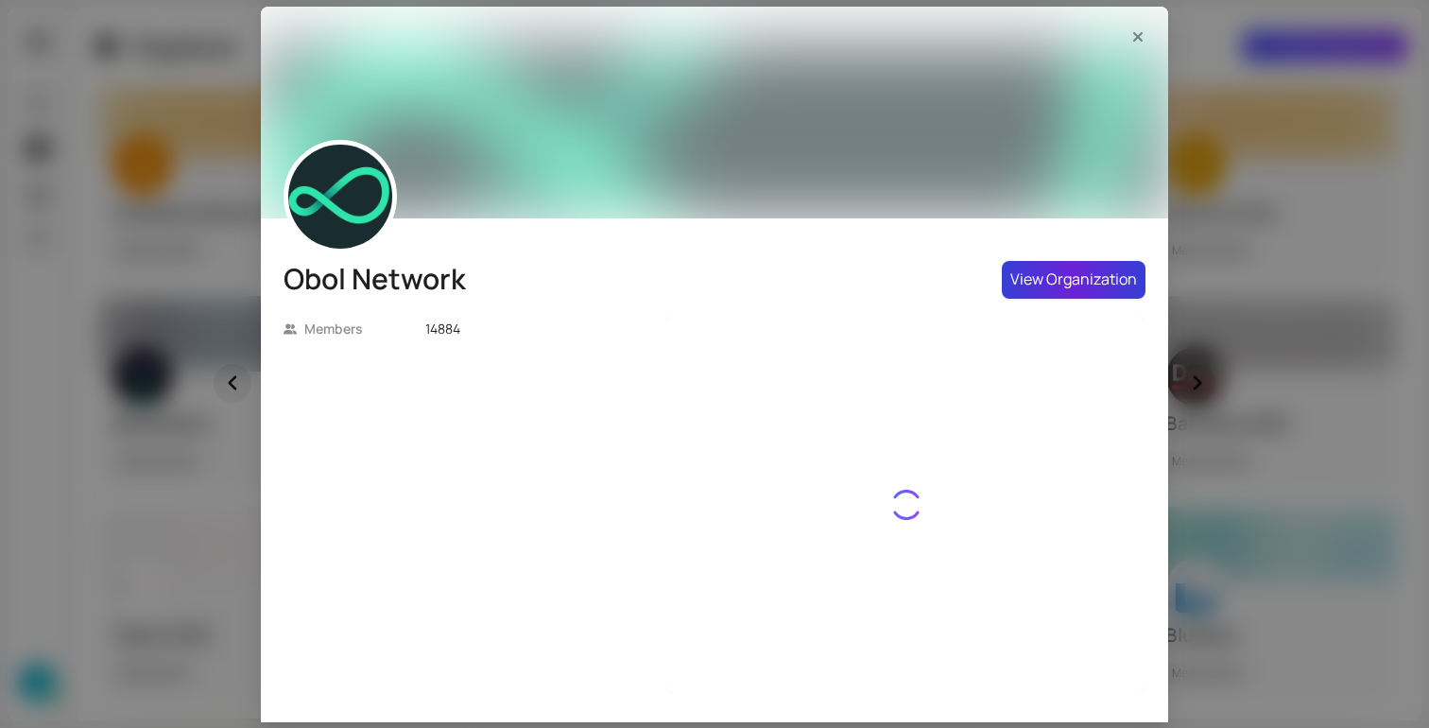
click at [1059, 285] on span "View Organization" at bounding box center [1073, 279] width 127 height 24
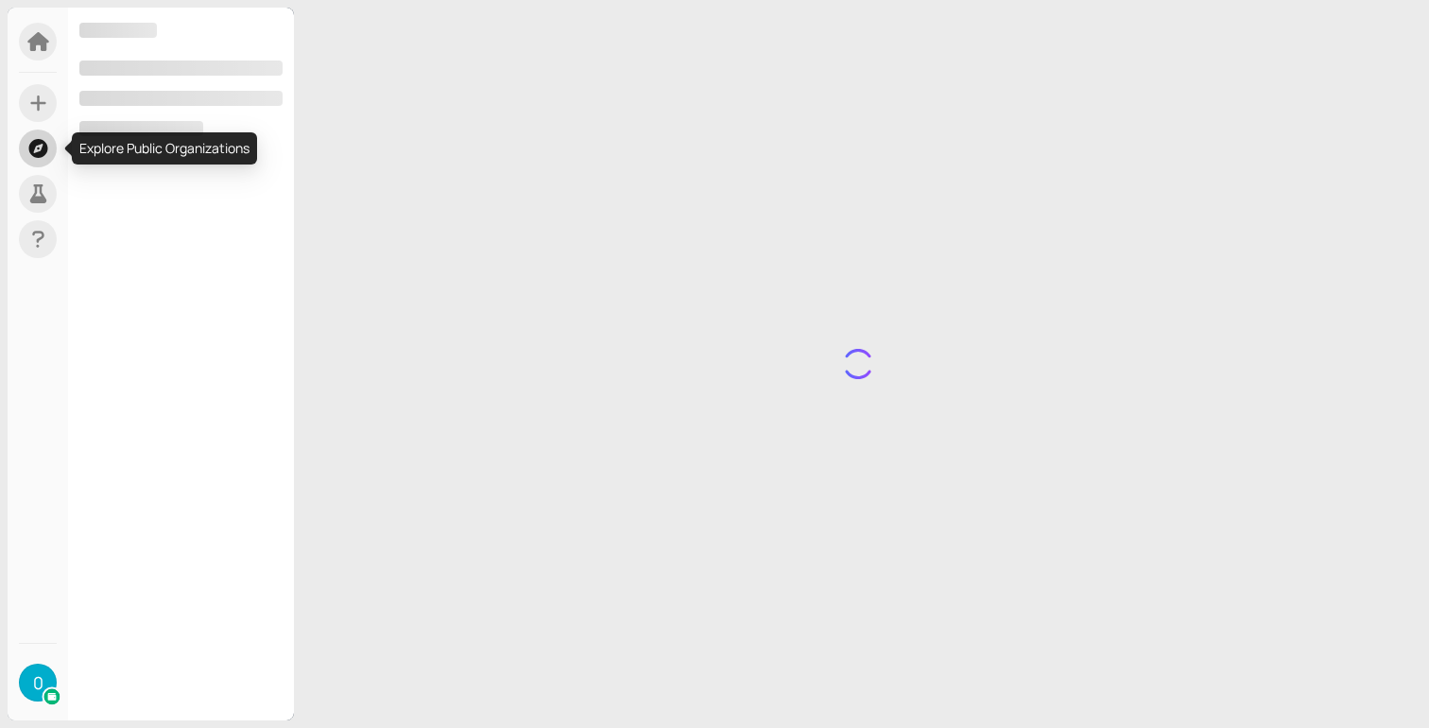
click at [43, 150] on icon at bounding box center [37, 148] width 19 height 19
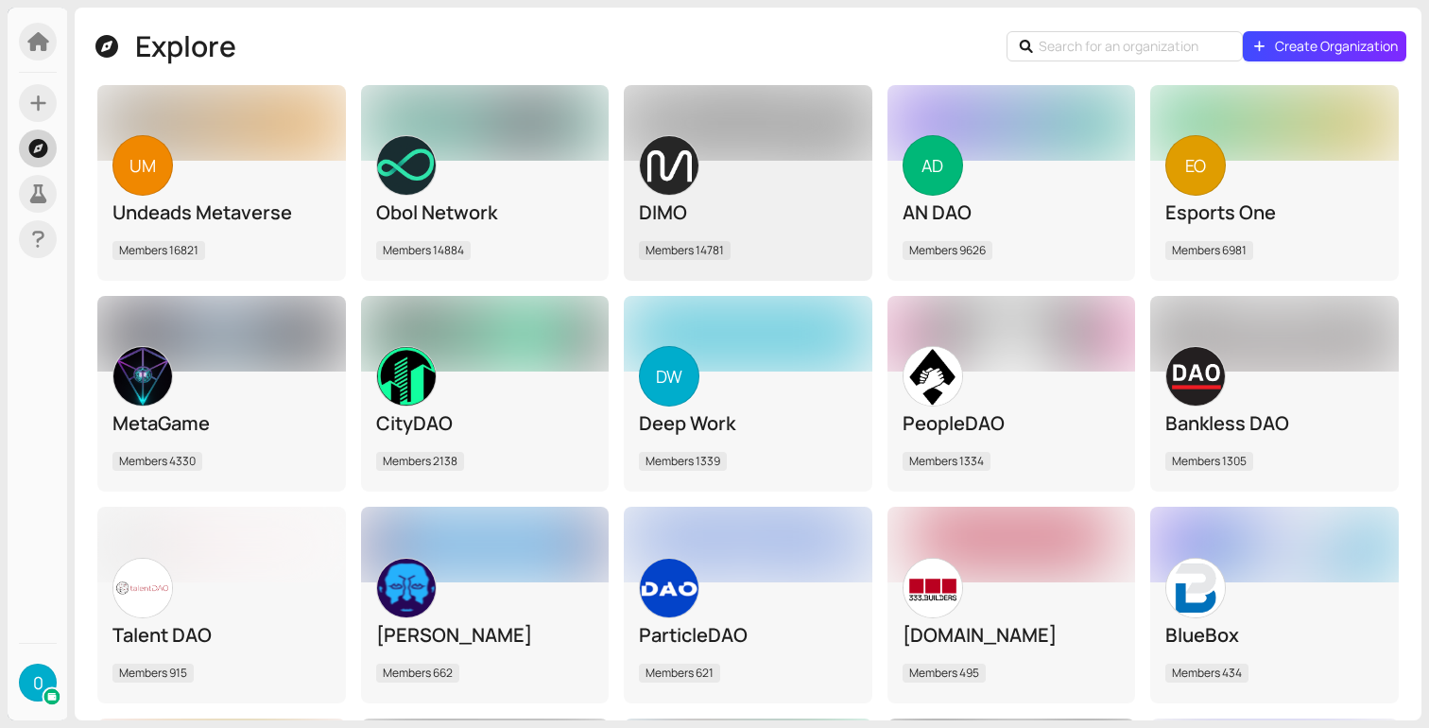
click at [763, 212] on div "DIMO" at bounding box center [748, 212] width 218 height 26
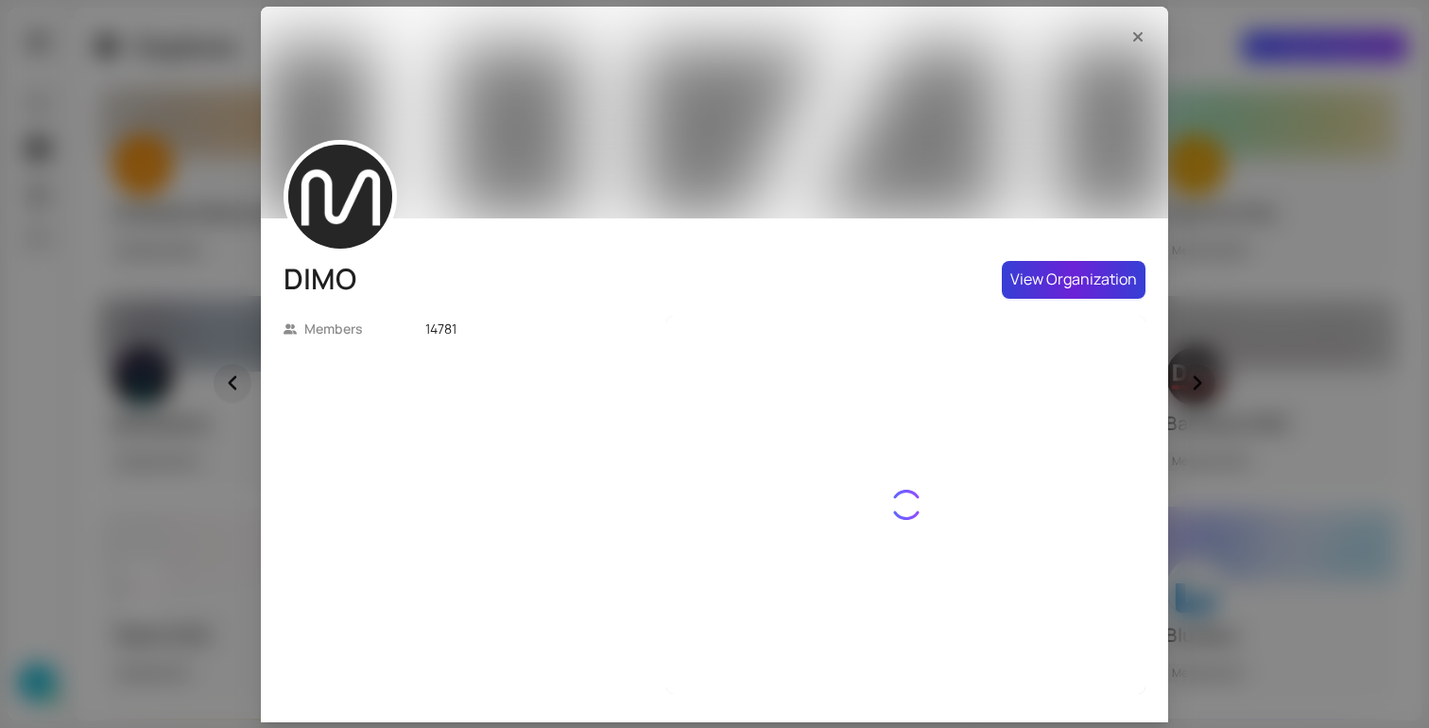
click at [1047, 283] on span "View Organization" at bounding box center [1073, 279] width 127 height 24
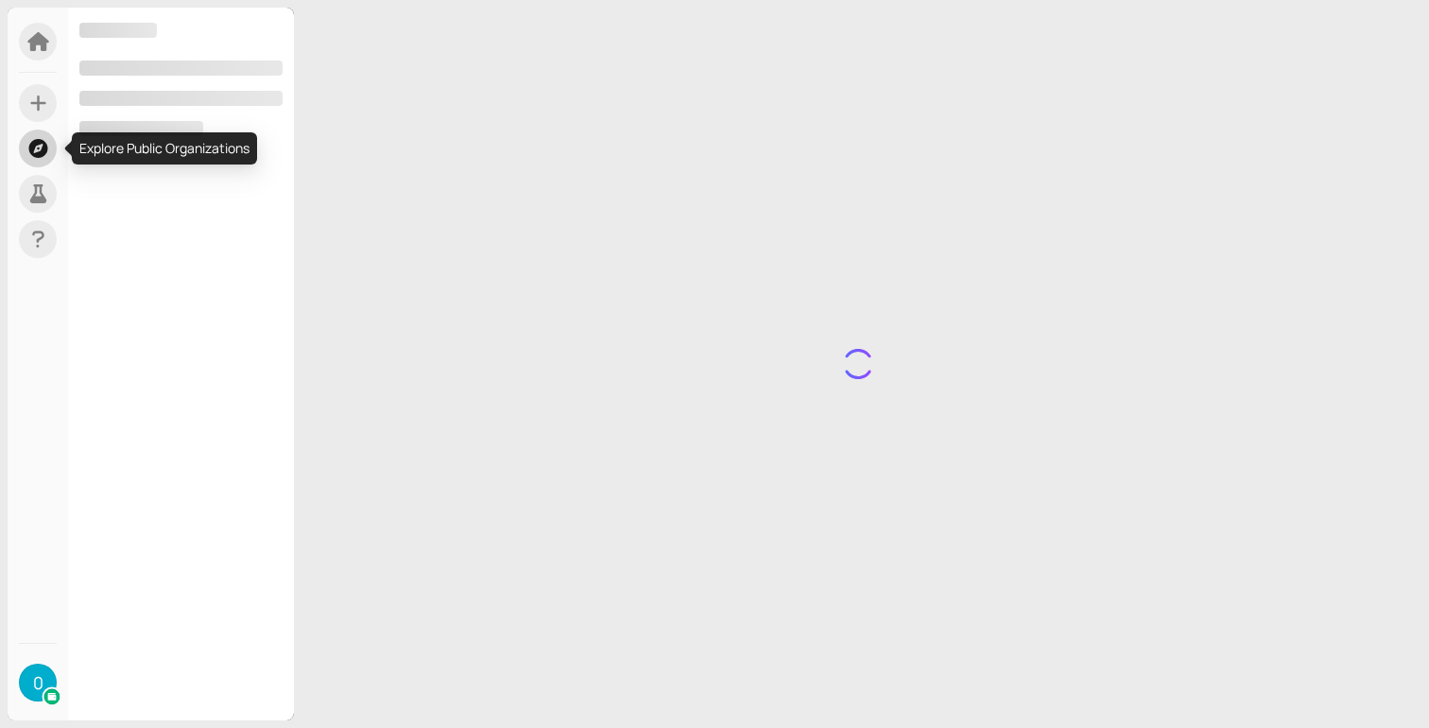
click at [44, 145] on icon at bounding box center [37, 148] width 19 height 19
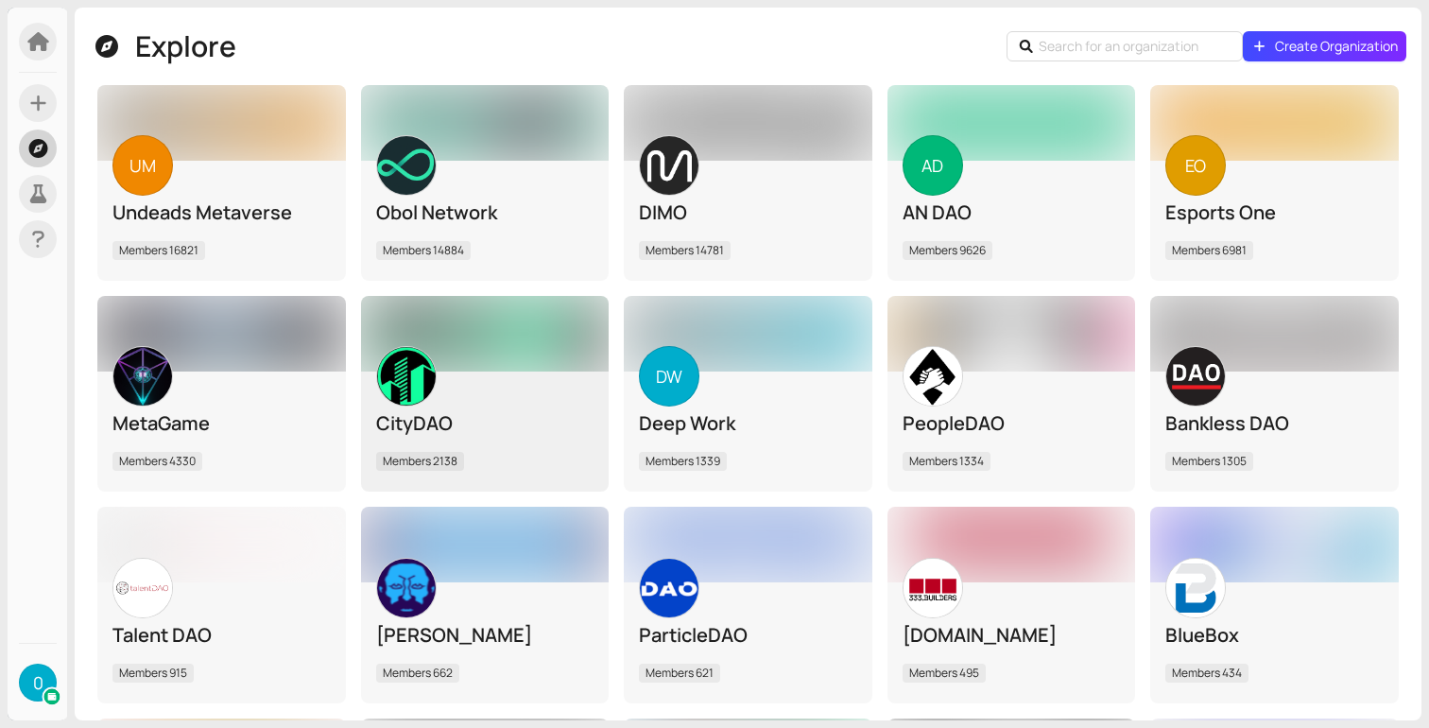
click at [443, 440] on div "CityDAO Members 2138" at bounding box center [485, 430] width 218 height 91
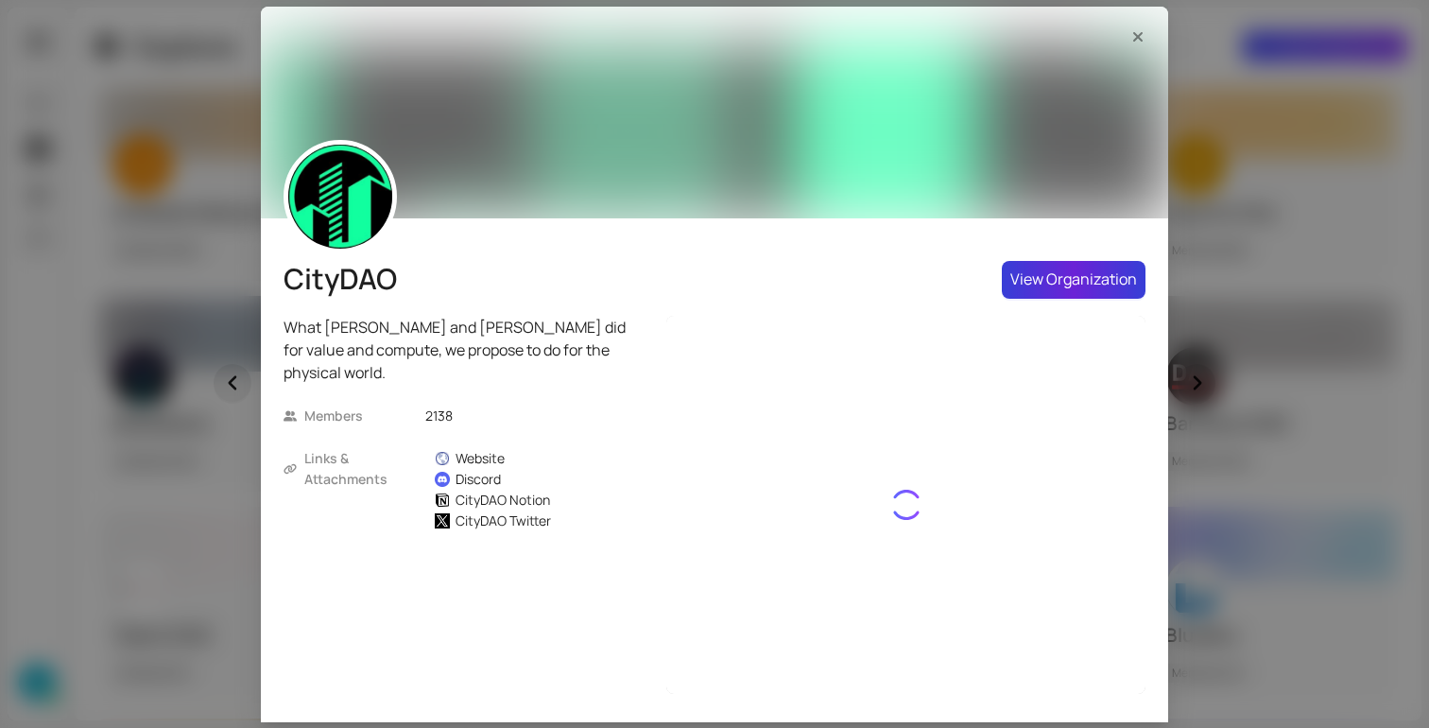
click at [1053, 289] on span "View Organization" at bounding box center [1073, 279] width 127 height 24
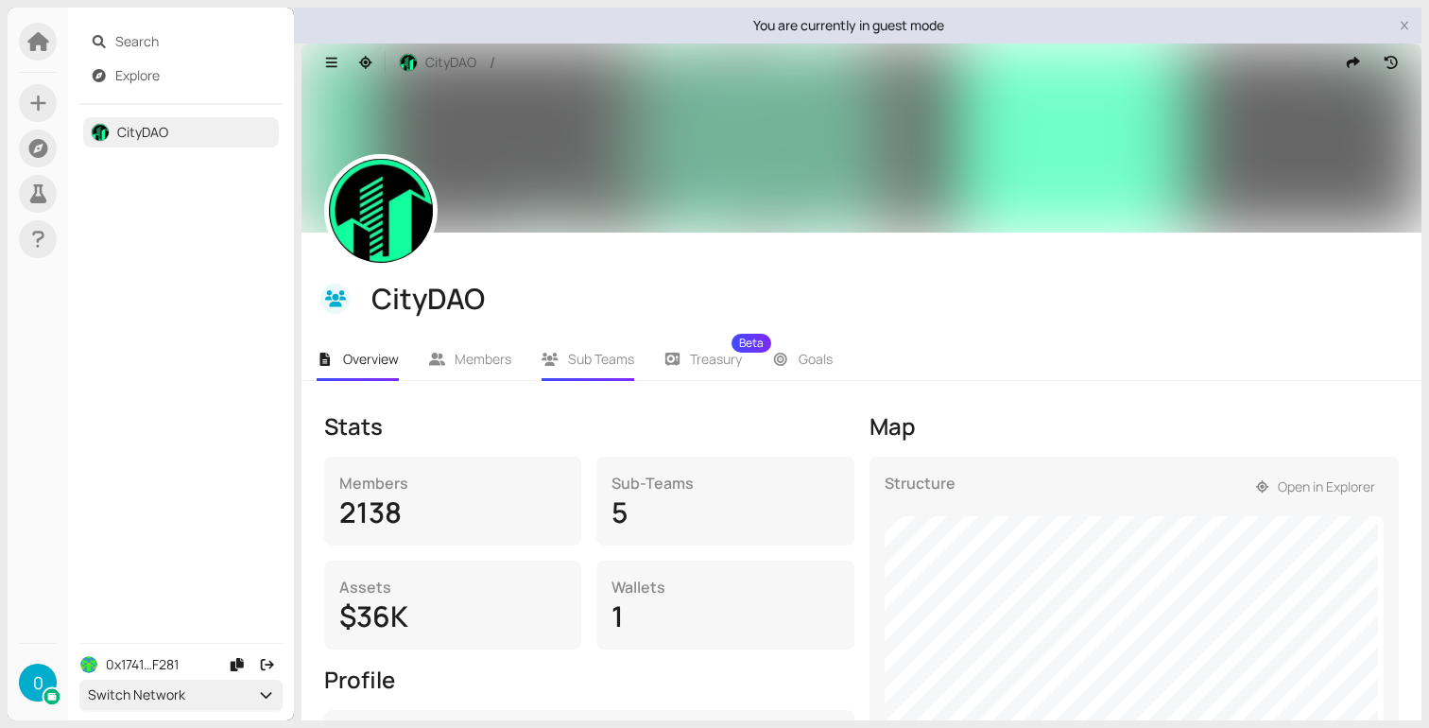
click at [620, 368] on li "Sub Teams" at bounding box center [587, 358] width 123 height 43
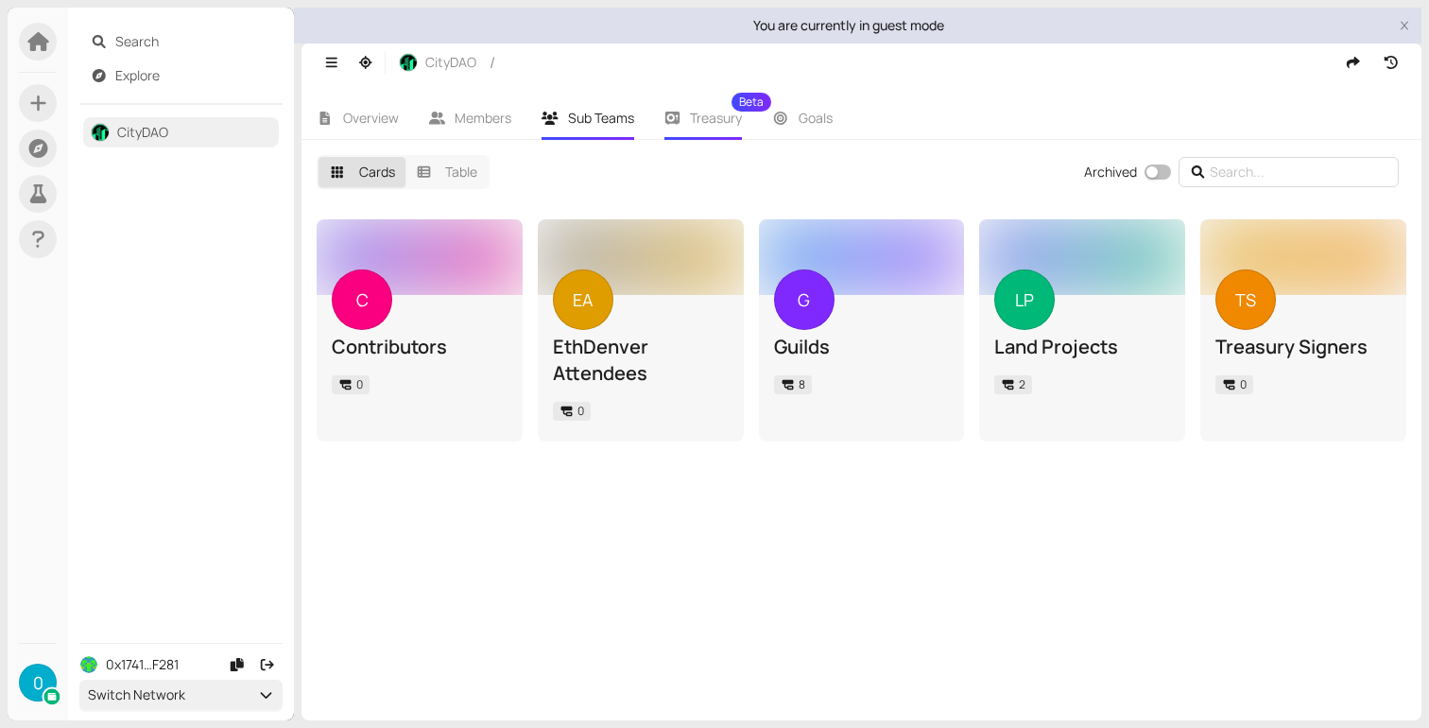
click at [722, 122] on span "Treasury Beta" at bounding box center [716, 117] width 52 height 13
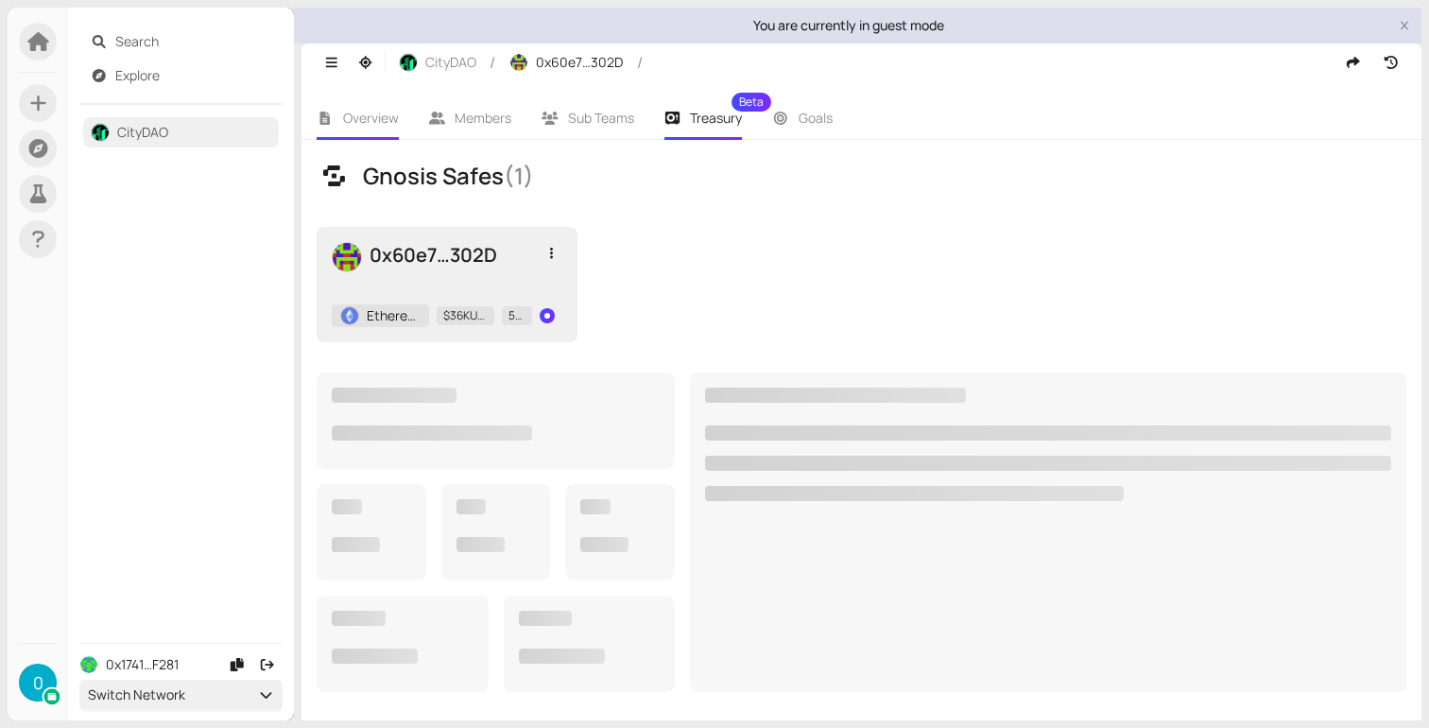
click at [374, 123] on span "Overview" at bounding box center [371, 118] width 56 height 18
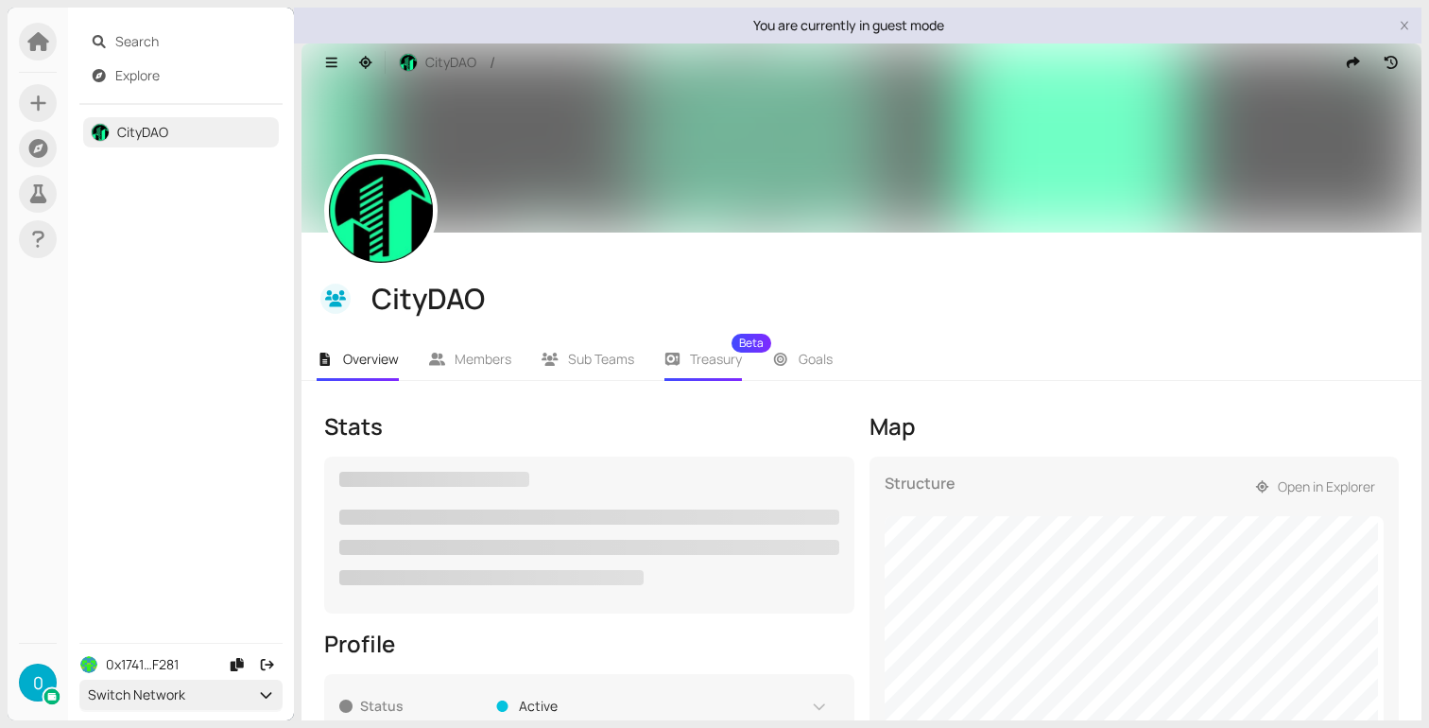
click at [715, 357] on span "Treasury Beta" at bounding box center [716, 358] width 52 height 13
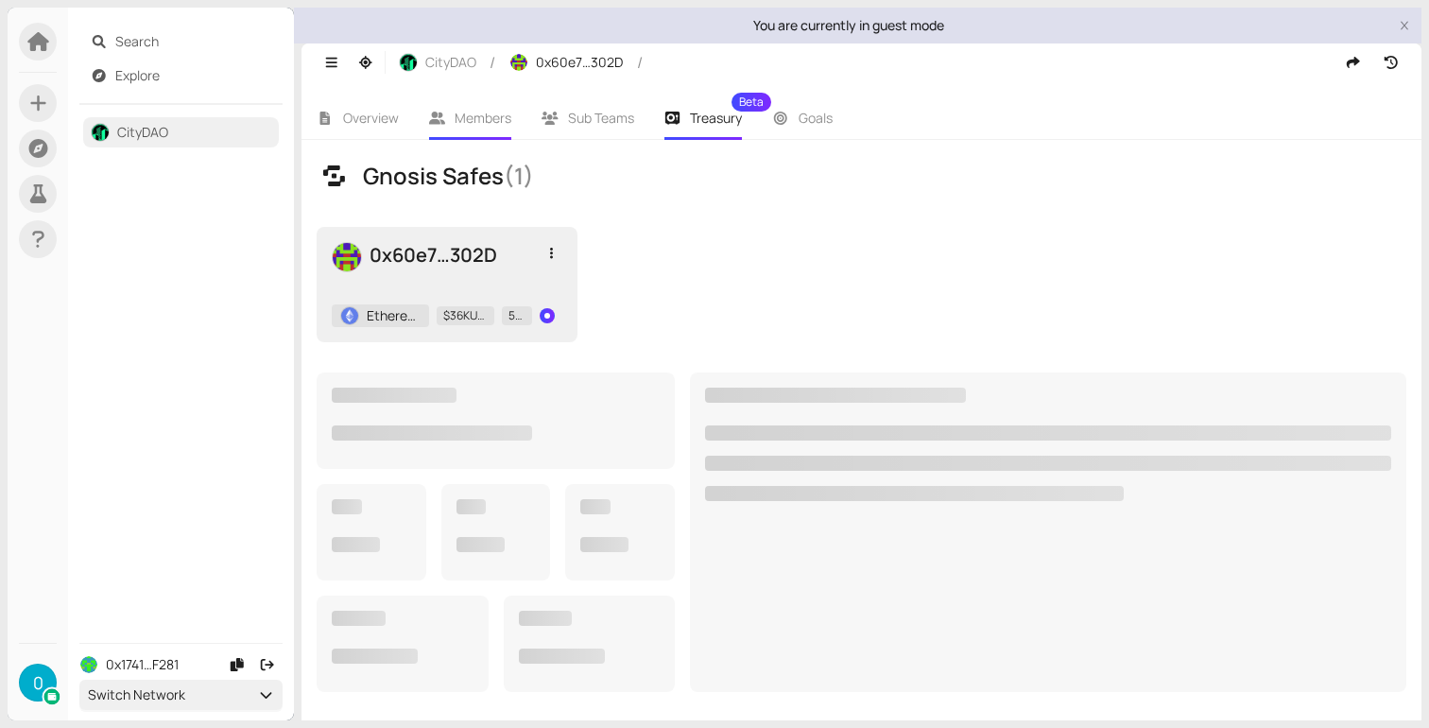
click at [477, 108] on li "Members" at bounding box center [470, 117] width 113 height 43
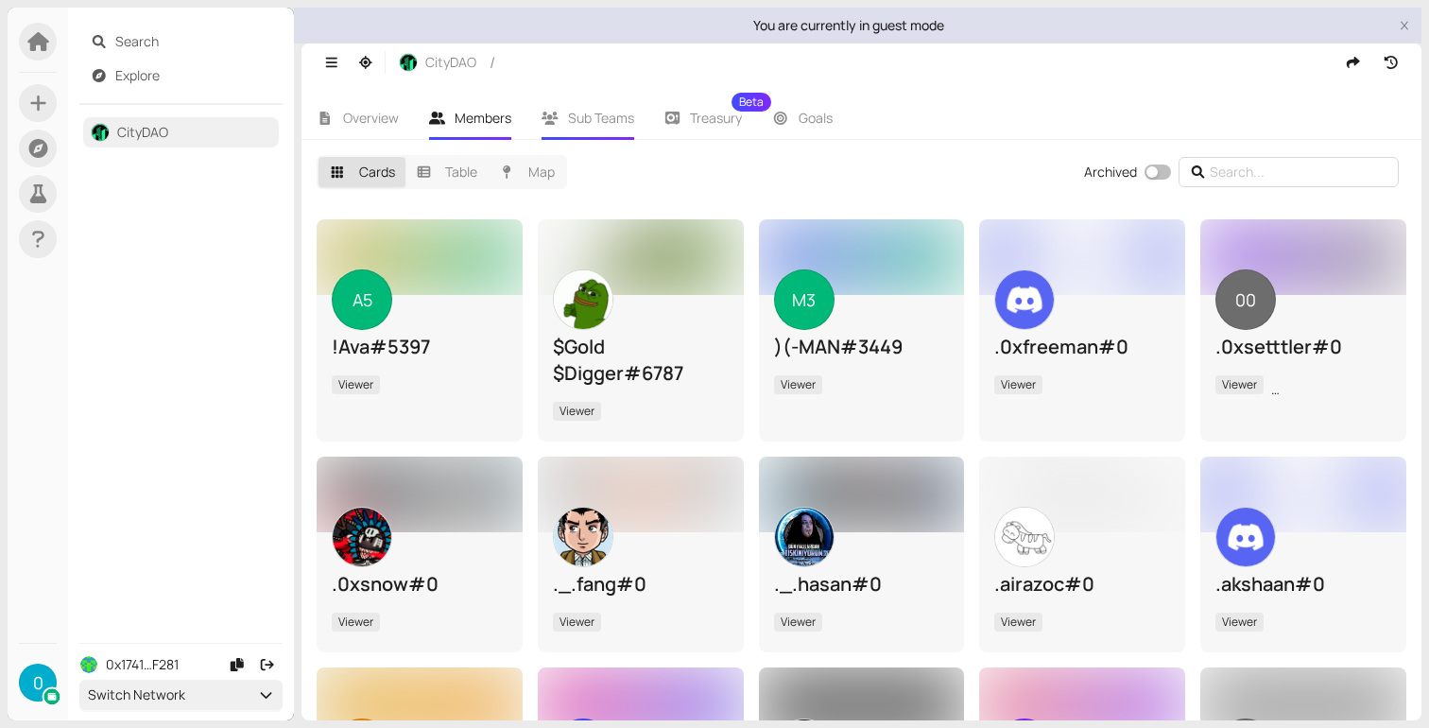
click at [583, 124] on span "Sub Teams" at bounding box center [601, 118] width 66 height 18
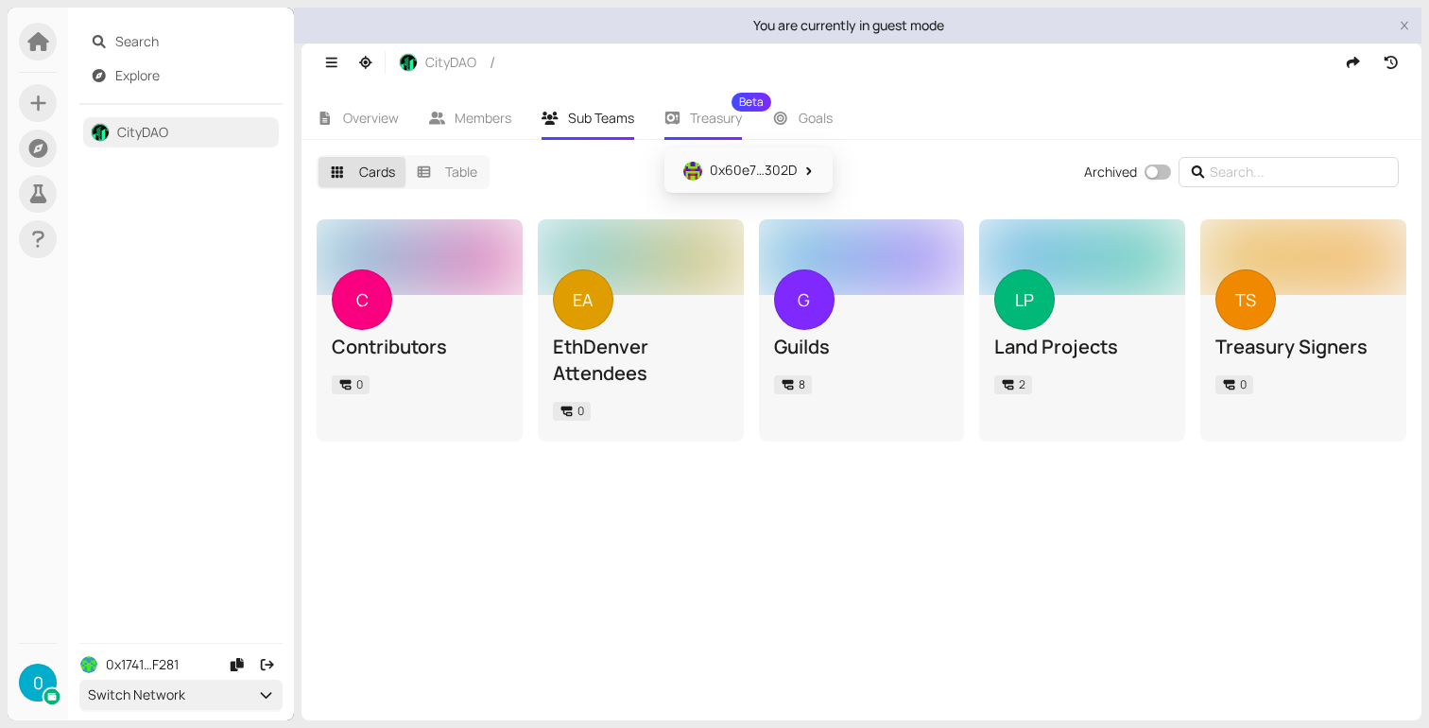
click at [695, 137] on div "Treasury Beta" at bounding box center [703, 117] width 78 height 43
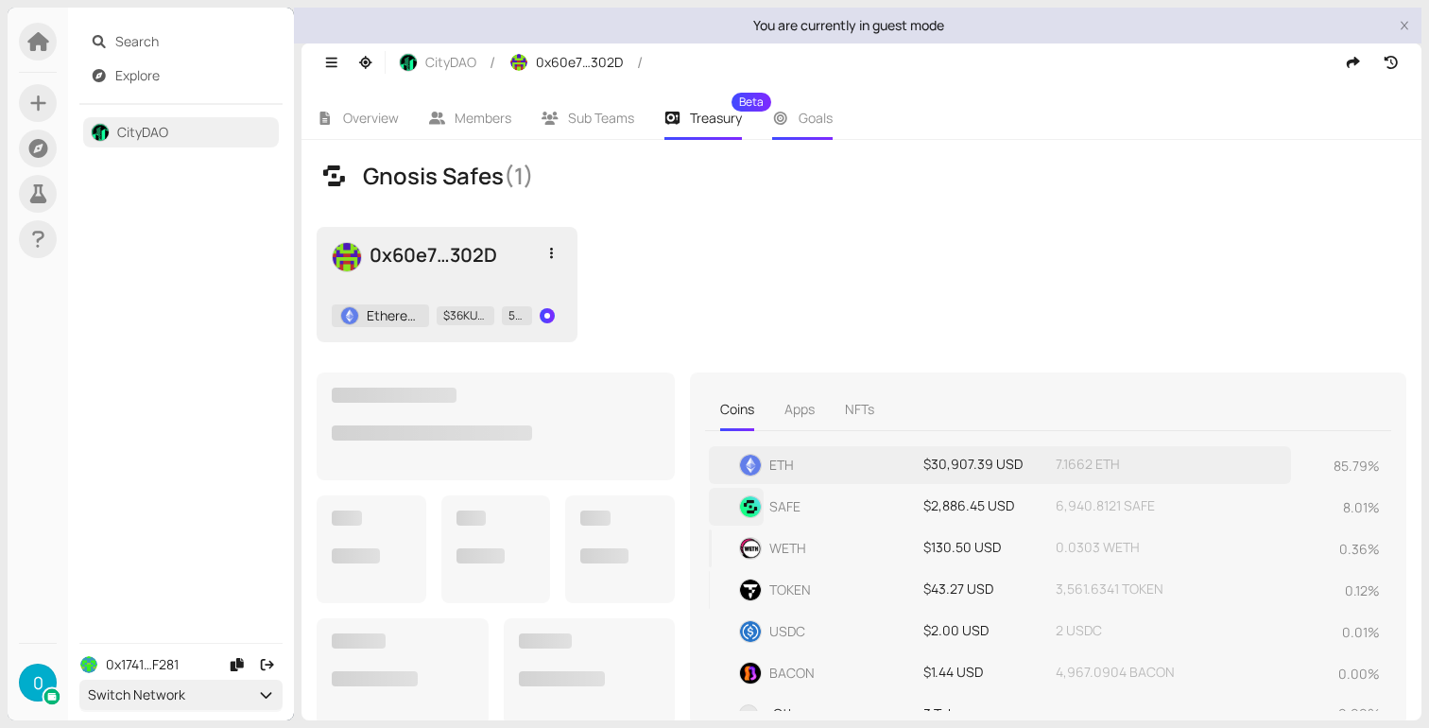
click at [842, 119] on li "Goals" at bounding box center [802, 117] width 91 height 43
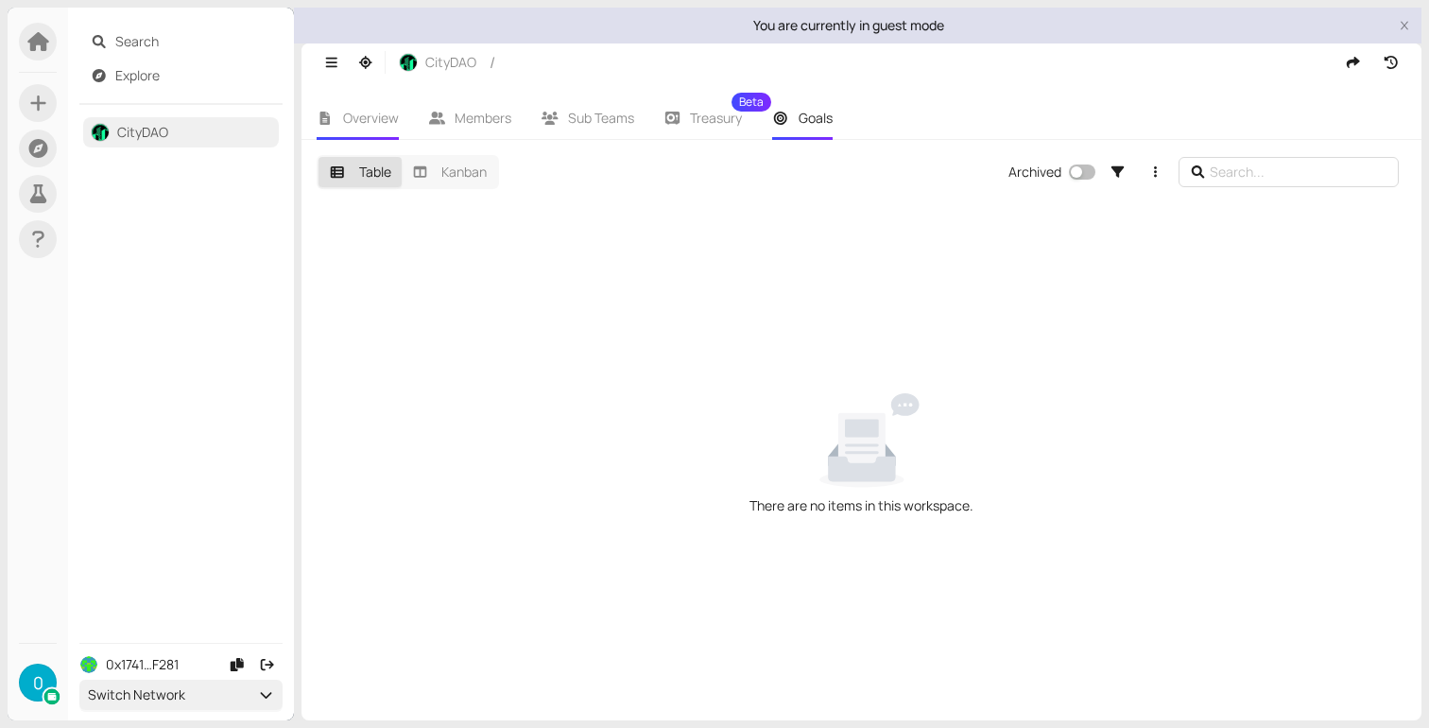
click at [354, 117] on span "Overview" at bounding box center [371, 118] width 56 height 18
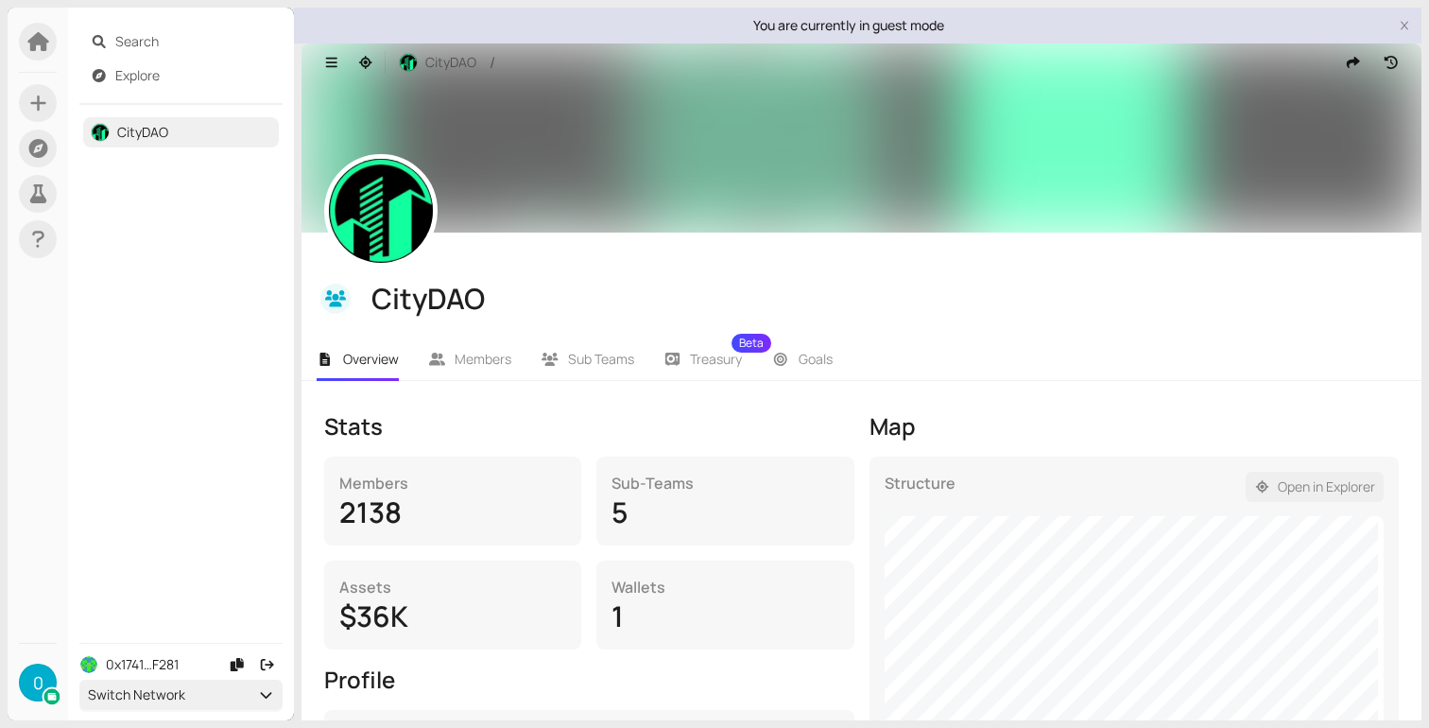
click at [1277, 492] on span "Open in Explorer" at bounding box center [1325, 486] width 97 height 21
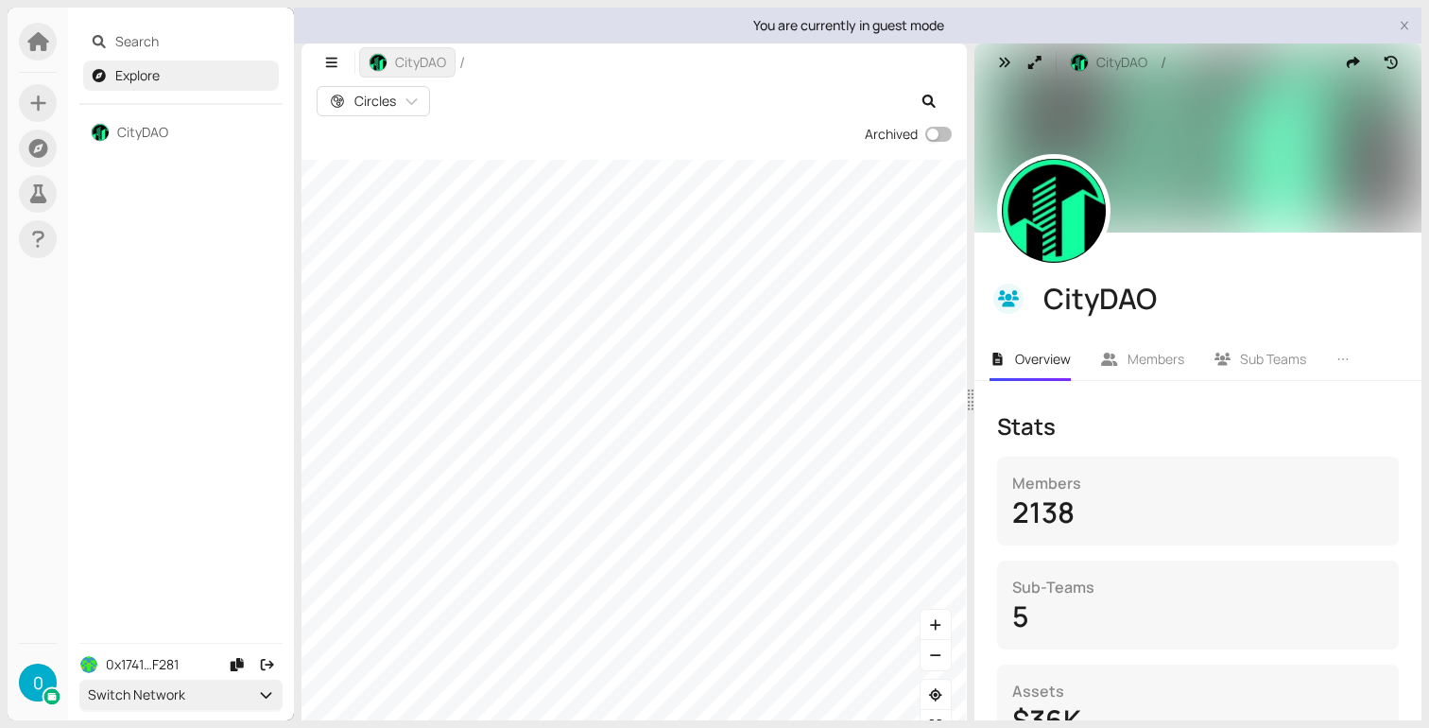
click at [385, 59] on img "button" at bounding box center [377, 62] width 17 height 17
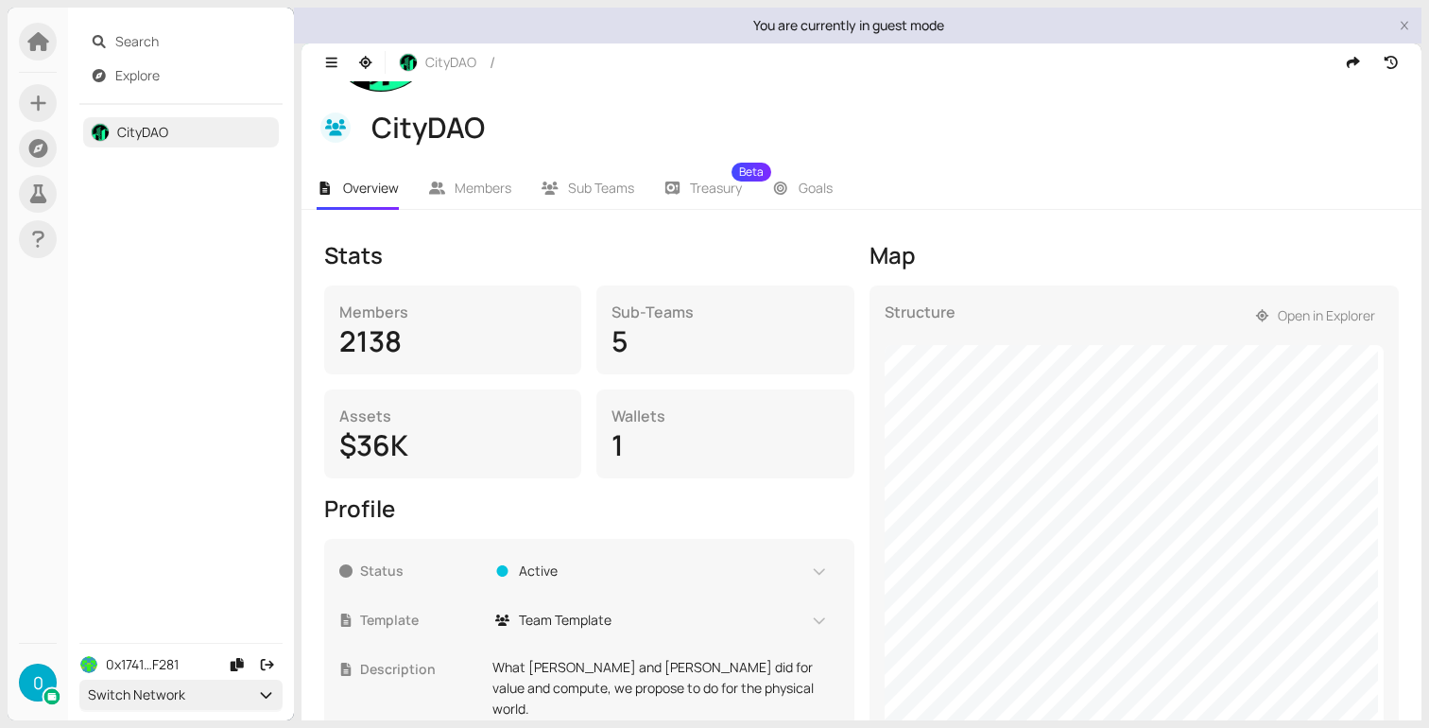
scroll to position [291, 0]
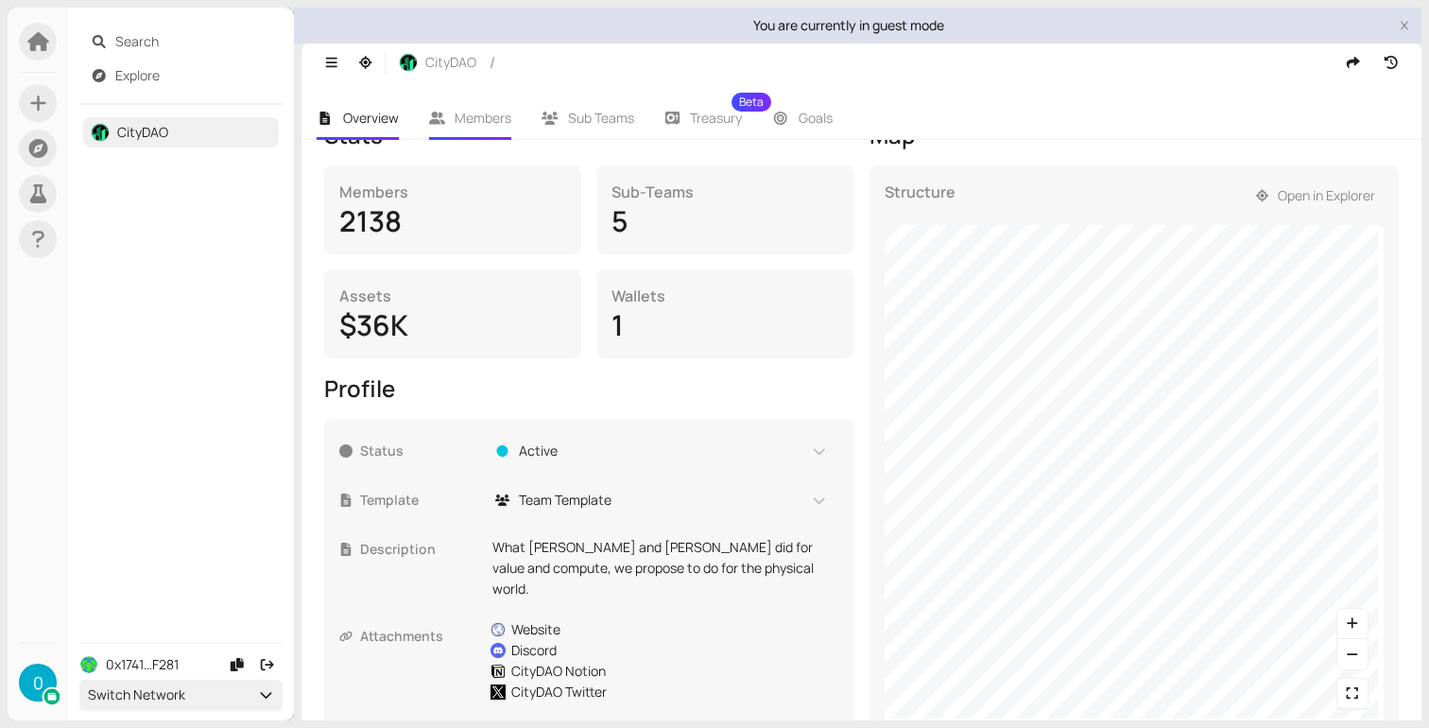
click at [488, 109] on span "Members" at bounding box center [482, 118] width 57 height 18
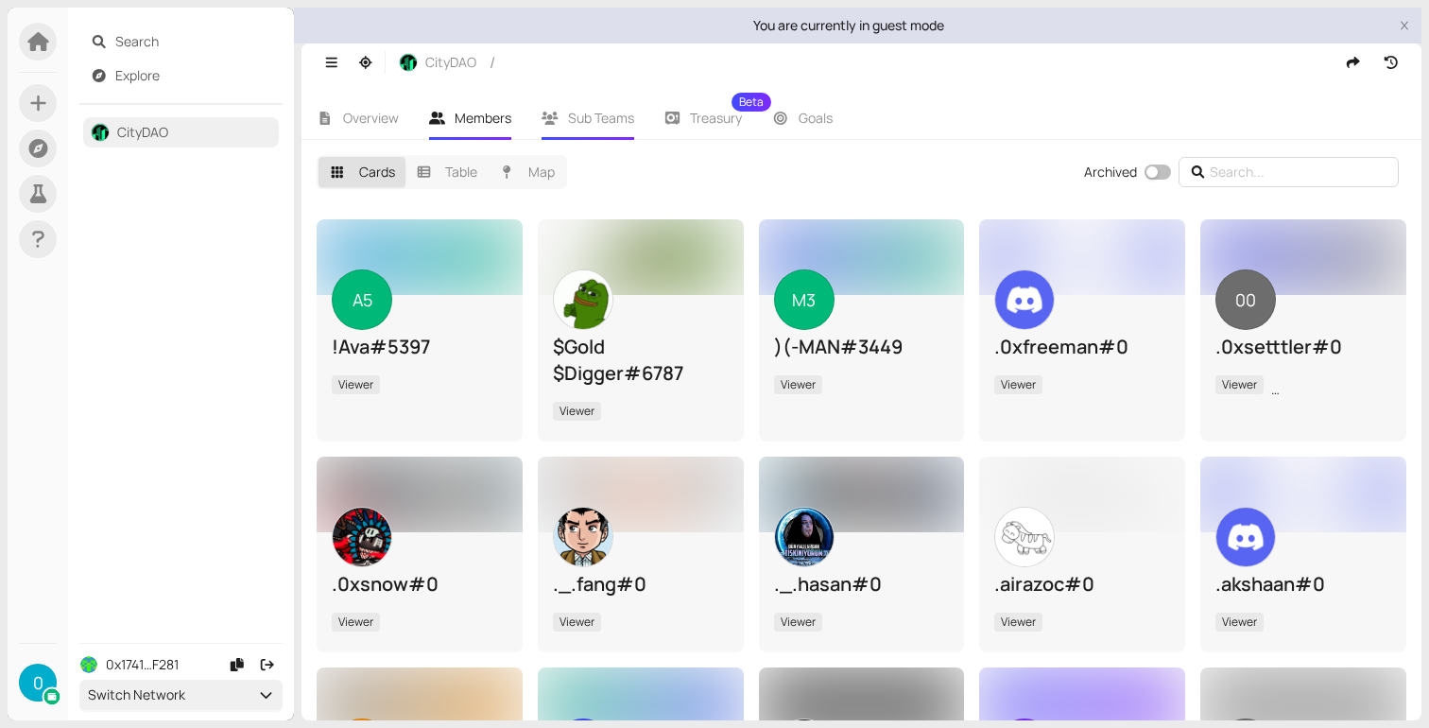
click at [604, 109] on span "Sub Teams" at bounding box center [601, 118] width 66 height 18
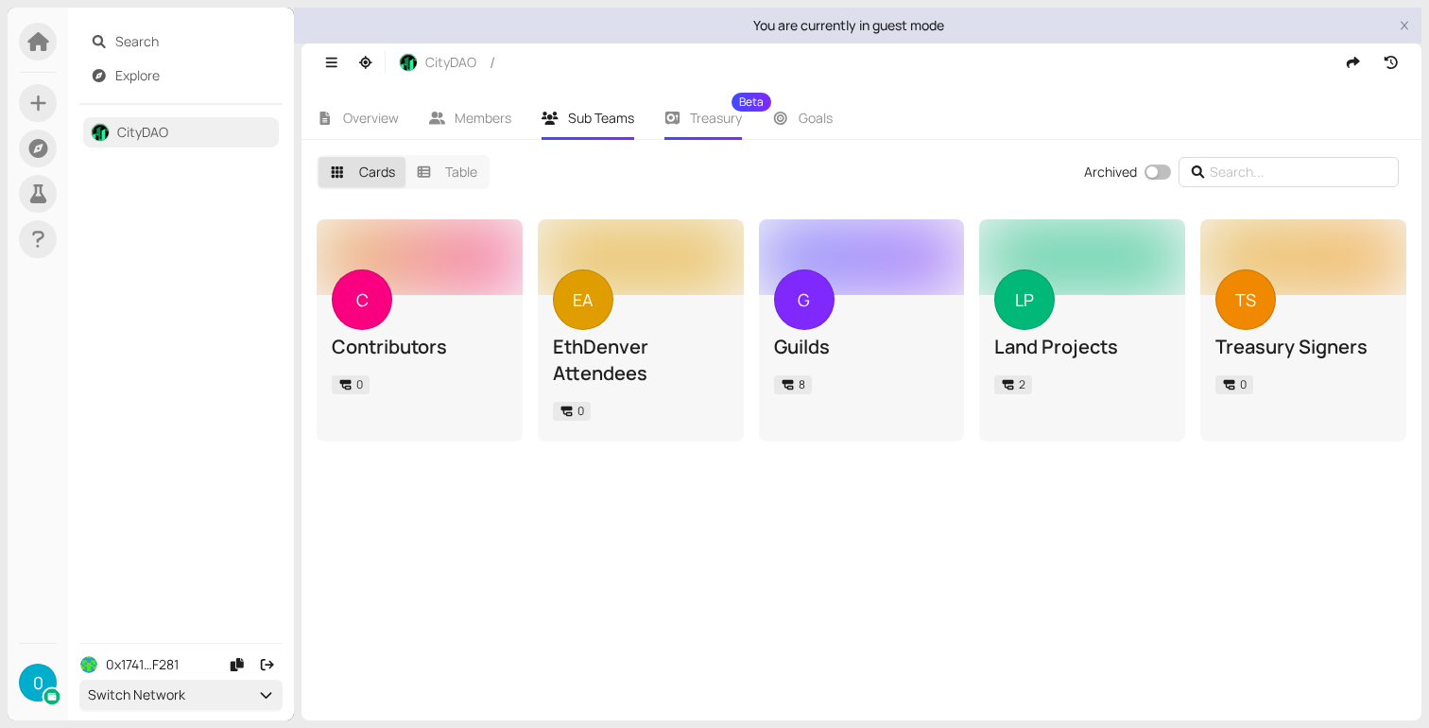
click at [701, 120] on span "Treasury Beta" at bounding box center [716, 117] width 52 height 13
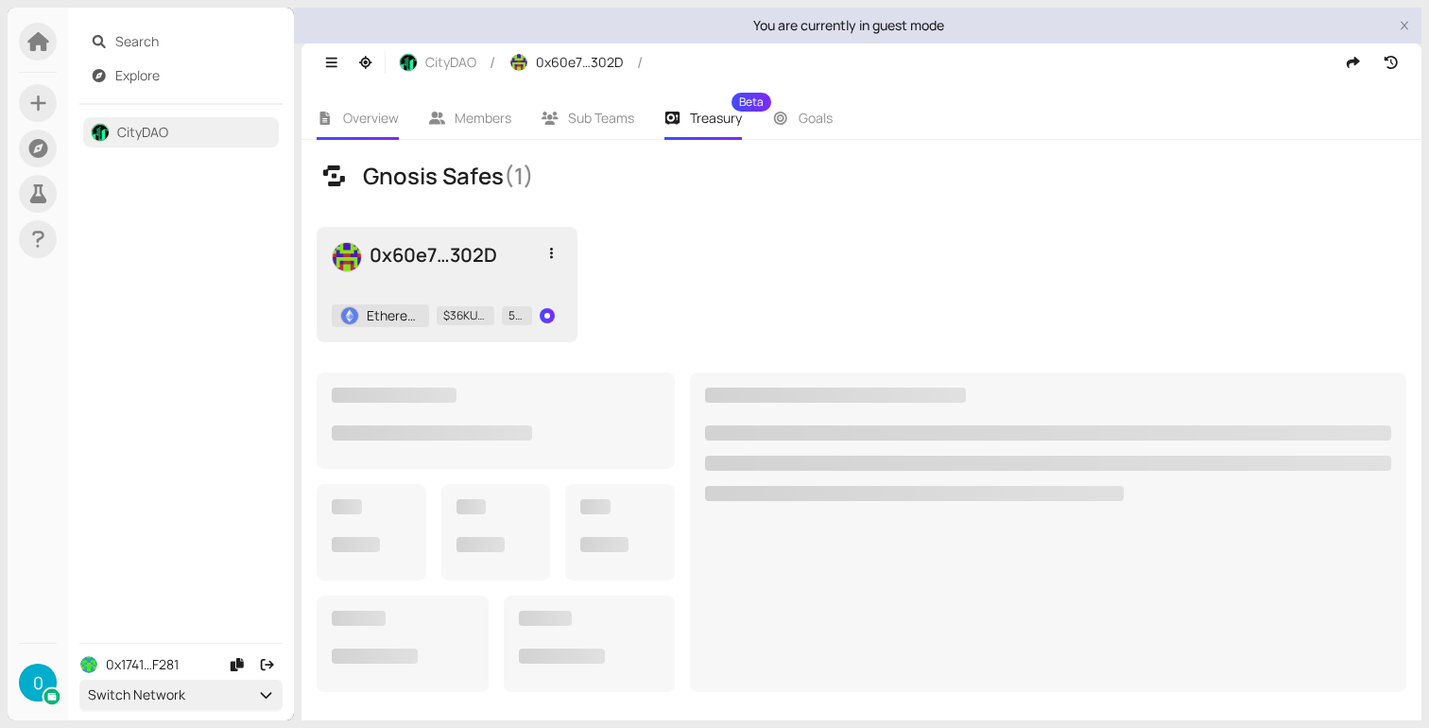
click at [363, 118] on span "Overview" at bounding box center [371, 118] width 56 height 18
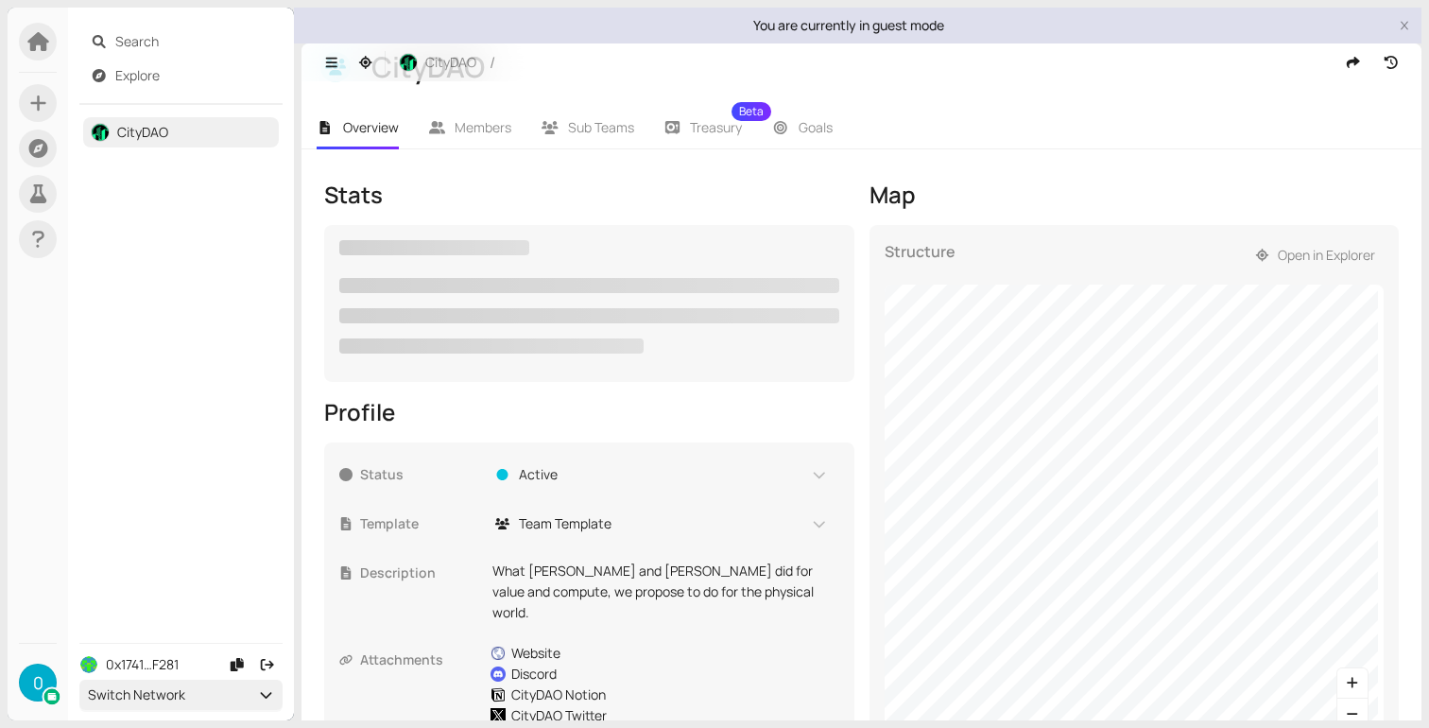
scroll to position [291, 0]
